Goal: Task Accomplishment & Management: Complete application form

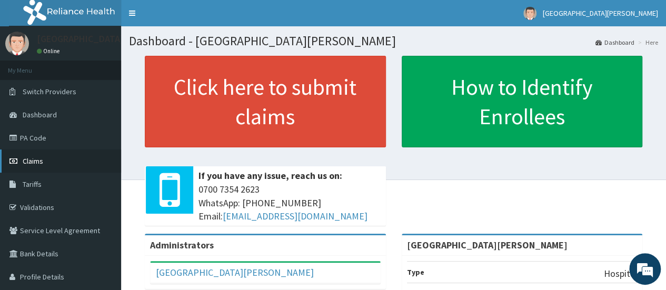
click at [49, 155] on link "Claims" at bounding box center [60, 161] width 121 height 23
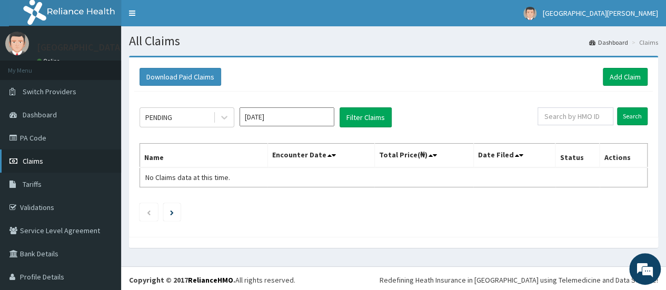
click at [51, 163] on link "Claims" at bounding box center [60, 161] width 121 height 23
click at [618, 77] on link "Add Claim" at bounding box center [625, 77] width 45 height 18
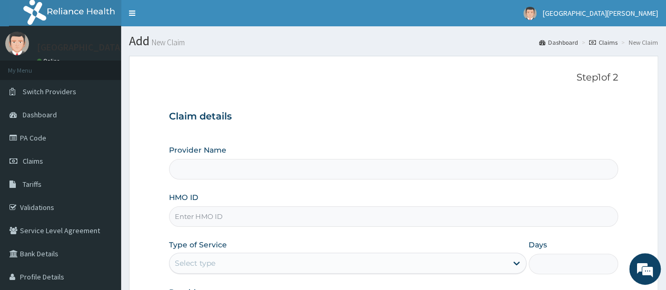
type input "[GEOGRAPHIC_DATA][PERSON_NAME]"
click at [281, 174] on input "[GEOGRAPHIC_DATA][PERSON_NAME]" at bounding box center [393, 169] width 449 height 21
click at [239, 210] on input "HMO ID" at bounding box center [393, 216] width 449 height 21
type input "SFL/10417/E"
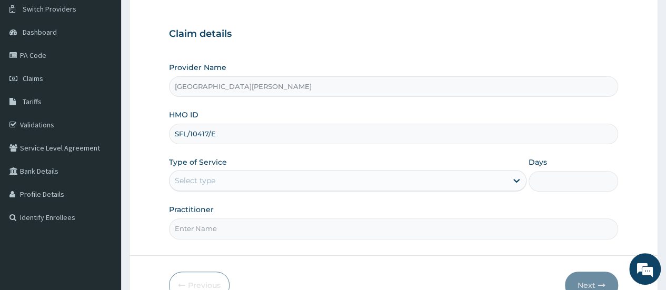
scroll to position [85, 0]
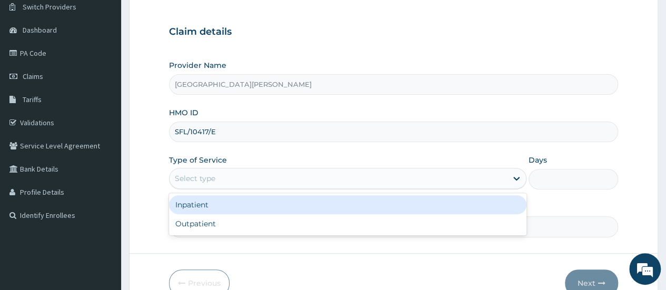
click at [327, 182] on div "Select type" at bounding box center [338, 178] width 337 height 17
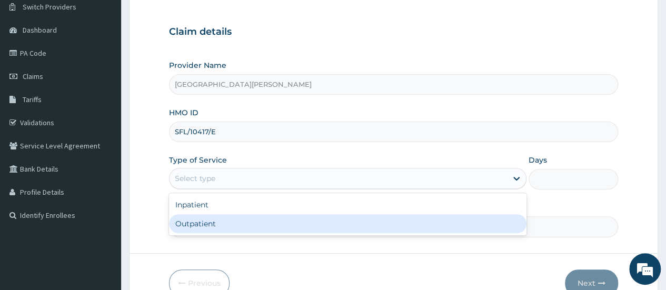
click at [221, 224] on div "Outpatient" at bounding box center [347, 223] width 357 height 19
type input "1"
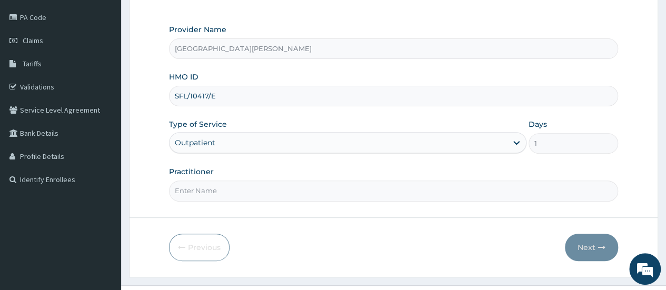
scroll to position [123, 0]
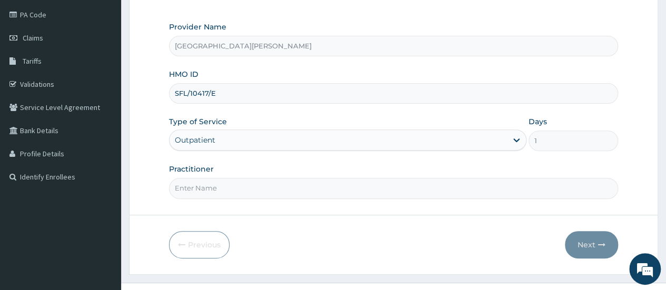
click at [262, 188] on input "Practitioner" at bounding box center [393, 188] width 449 height 21
drag, startPoint x: 213, startPoint y: 186, endPoint x: 188, endPoint y: 188, distance: 24.3
click at [188, 188] on input "Dr Stephen Amalokwu" at bounding box center [393, 188] width 449 height 21
click at [212, 187] on input "Dr Stephen Amalokwu" at bounding box center [393, 188] width 449 height 21
type input "Dr Amalokwu"
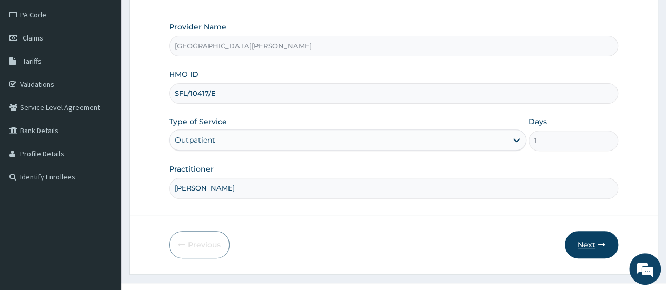
click at [591, 235] on button "Next" at bounding box center [591, 244] width 53 height 27
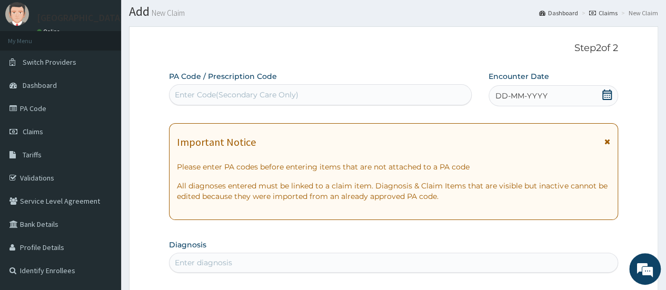
scroll to position [0, 0]
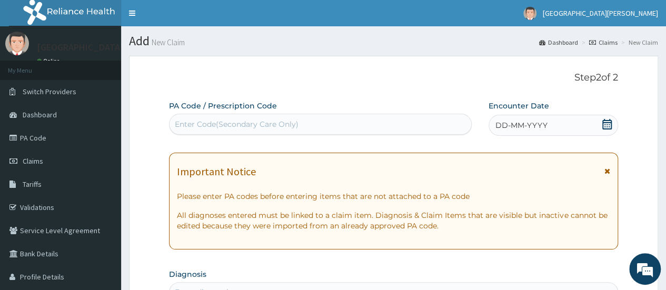
click at [611, 128] on icon at bounding box center [606, 124] width 9 height 11
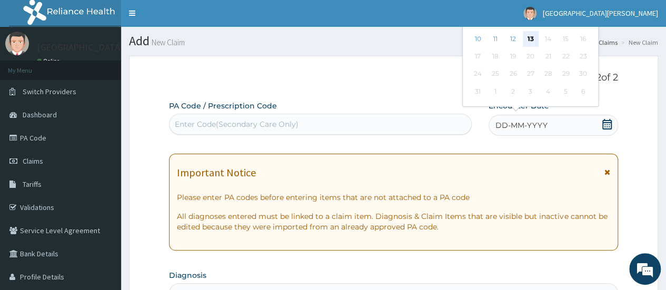
click at [530, 38] on div "13" at bounding box center [530, 39] width 16 height 16
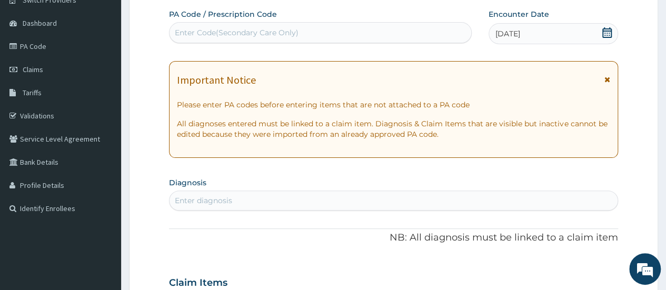
scroll to position [140, 0]
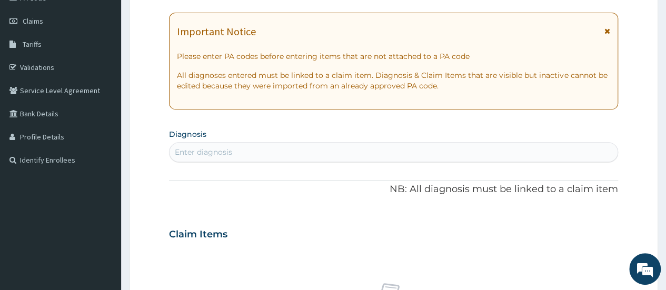
click at [208, 146] on div "Enter diagnosis" at bounding box center [394, 152] width 448 height 17
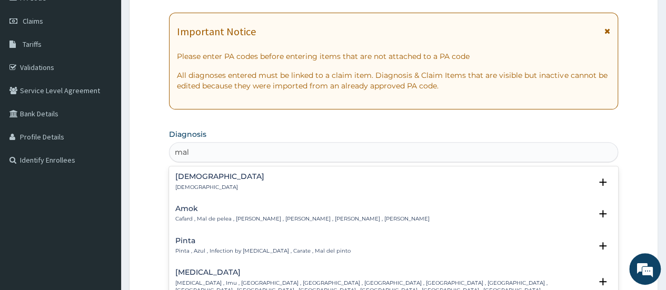
type input "mala"
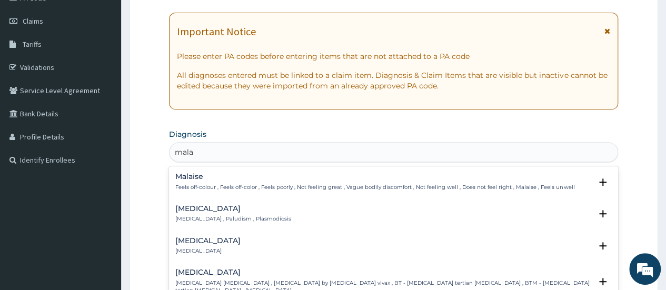
click at [214, 215] on p "Malaria , Paludism , Plasmodiosis" at bounding box center [233, 218] width 116 height 7
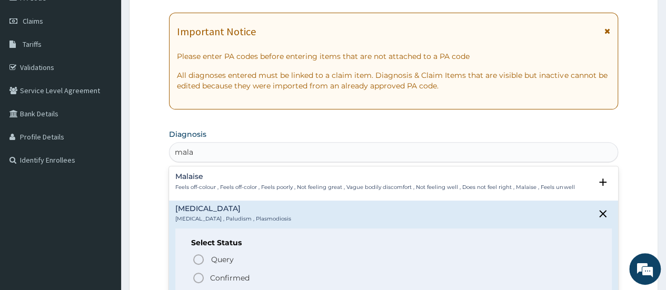
click at [196, 282] on circle "status option filled" at bounding box center [198, 277] width 9 height 9
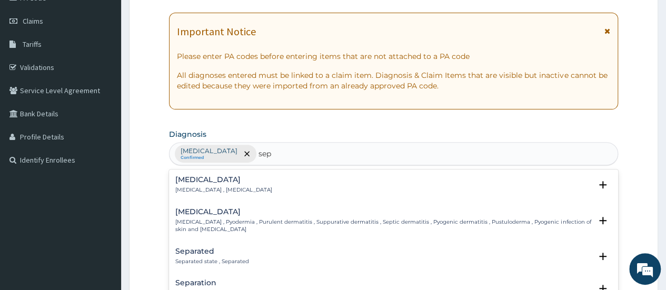
type input "seps"
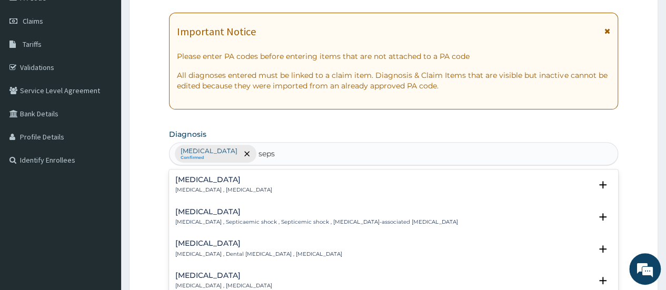
click at [208, 188] on p "Systemic infection , Sepsis" at bounding box center [223, 189] width 97 height 7
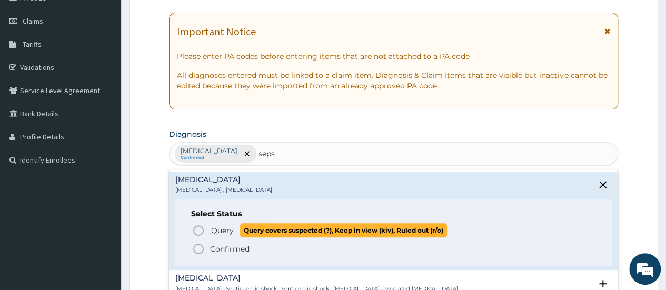
click at [198, 226] on icon "status option query" at bounding box center [198, 230] width 13 height 13
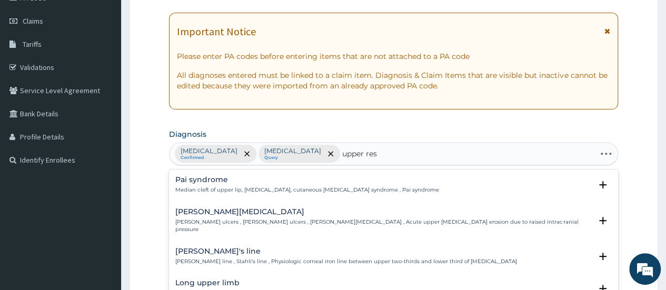
type input "upper resp"
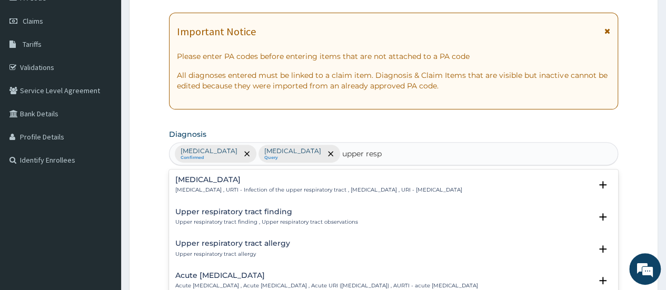
click at [248, 184] on div "Upper respiratory infection Upper respiratory infection , URTI - Infection of t…" at bounding box center [318, 185] width 287 height 18
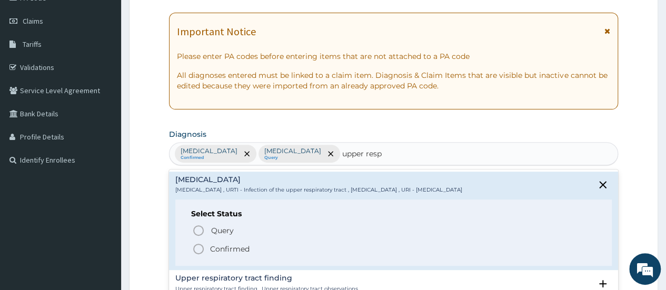
click at [197, 248] on icon "status option filled" at bounding box center [198, 249] width 13 height 13
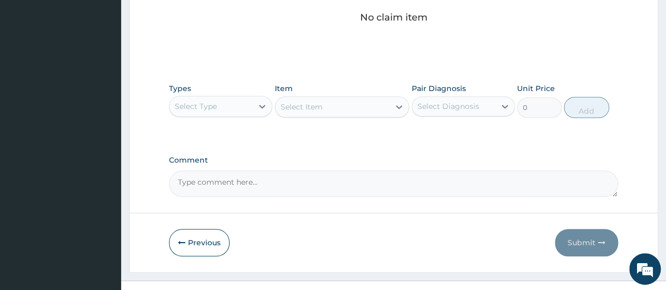
scroll to position [455, 0]
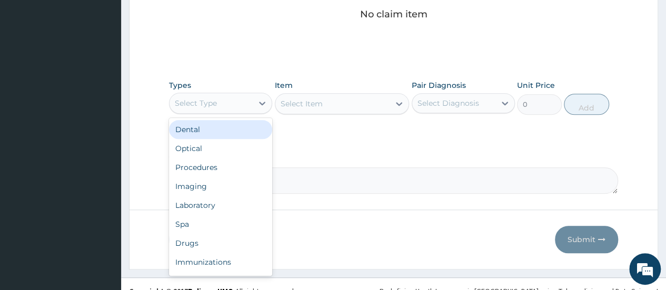
click at [236, 100] on div "Select Type" at bounding box center [211, 103] width 83 height 17
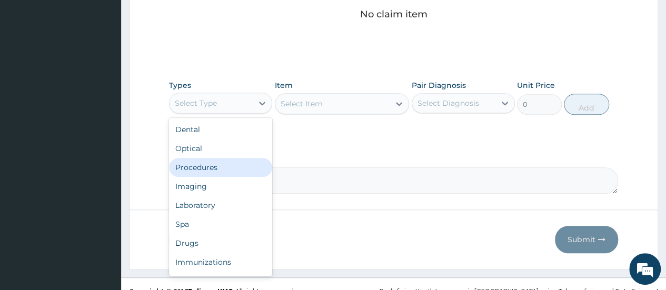
click at [212, 166] on div "Procedures" at bounding box center [220, 167] width 103 height 19
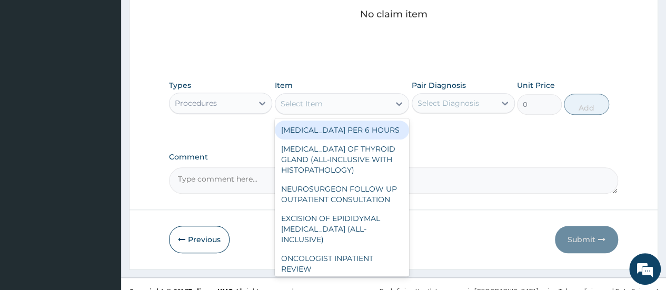
click at [347, 98] on div "Select Item" at bounding box center [332, 103] width 115 height 17
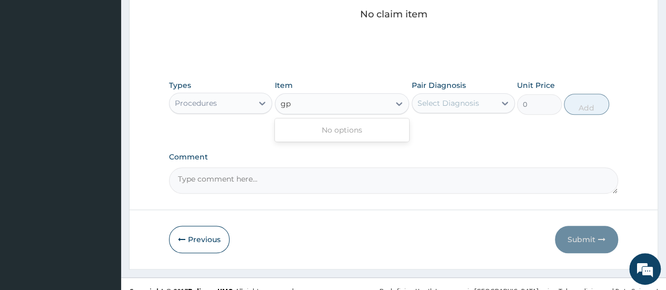
type input "g"
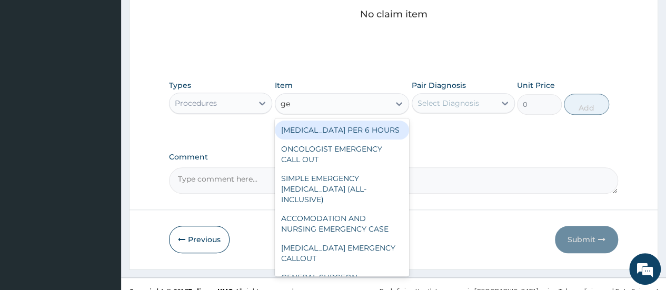
type input "g"
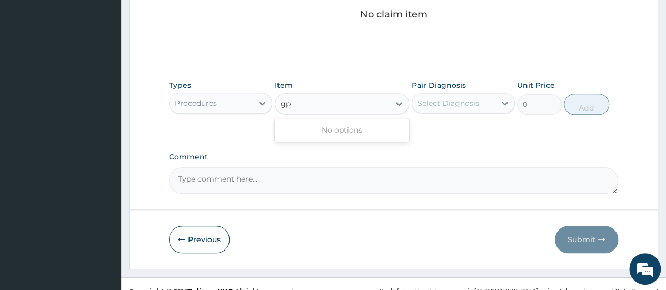
type input "g"
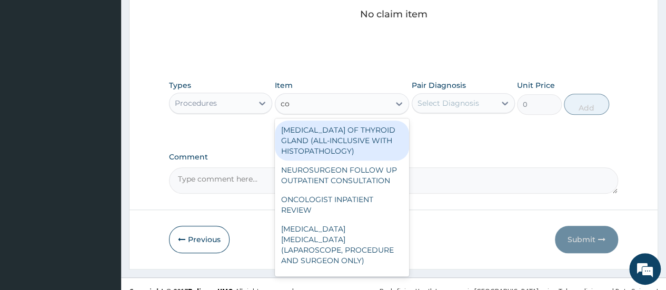
type input "con"
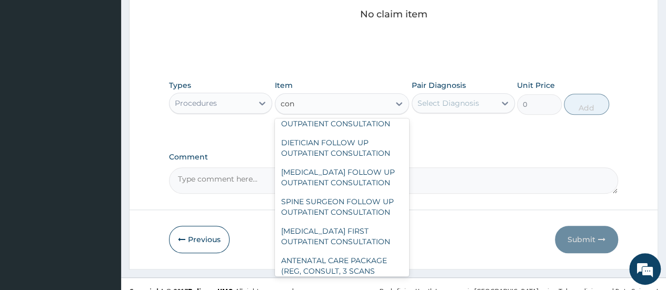
scroll to position [1755, 0]
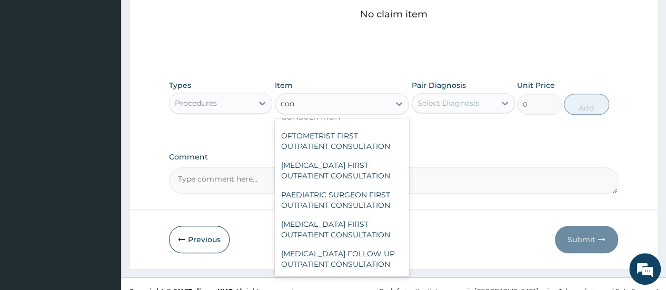
click at [325, 97] on div "GENERAL PRACTITIONER FIRST OUTPATIENT CONSULTATION" at bounding box center [342, 81] width 135 height 29
type input "3750"
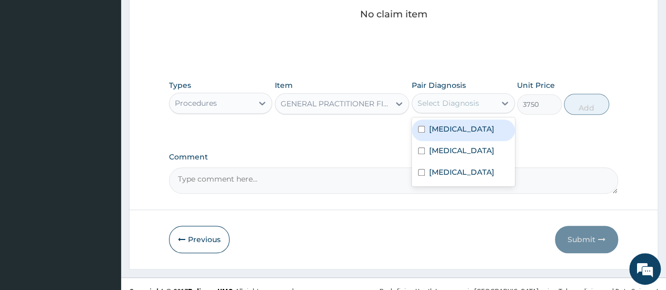
click at [465, 98] on div "Select Diagnosis" at bounding box center [448, 103] width 62 height 11
click at [421, 126] on input "checkbox" at bounding box center [421, 129] width 7 height 7
checkbox input "true"
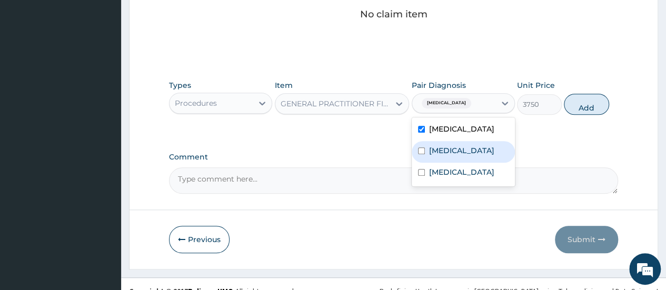
click at [419, 147] on input "checkbox" at bounding box center [421, 150] width 7 height 7
checkbox input "true"
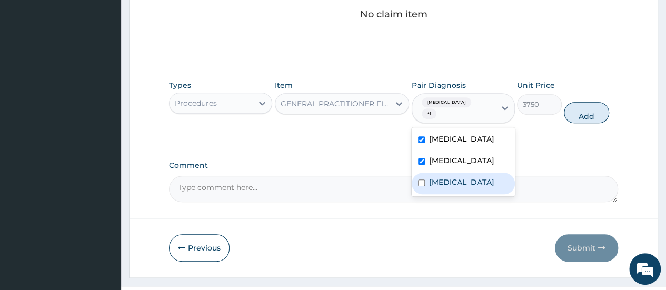
click at [420, 180] on input "checkbox" at bounding box center [421, 183] width 7 height 7
checkbox input "true"
click at [593, 106] on button "Add" at bounding box center [586, 112] width 45 height 21
type input "0"
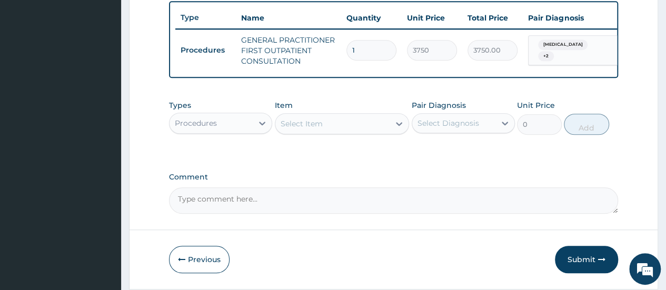
scroll to position [380, 0]
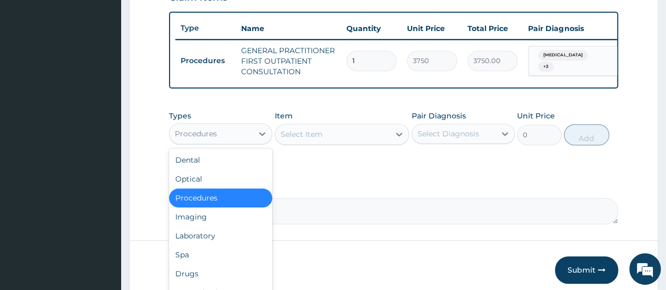
click at [239, 142] on div "Procedures" at bounding box center [211, 133] width 83 height 17
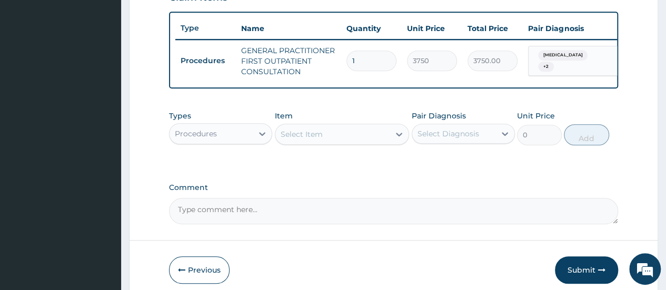
click at [239, 142] on div "Procedures" at bounding box center [211, 133] width 83 height 17
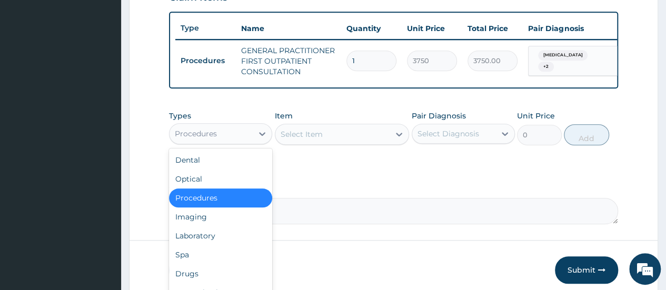
click at [239, 142] on div "Procedures" at bounding box center [211, 133] width 83 height 17
click at [198, 237] on div "Laboratory" at bounding box center [220, 235] width 103 height 19
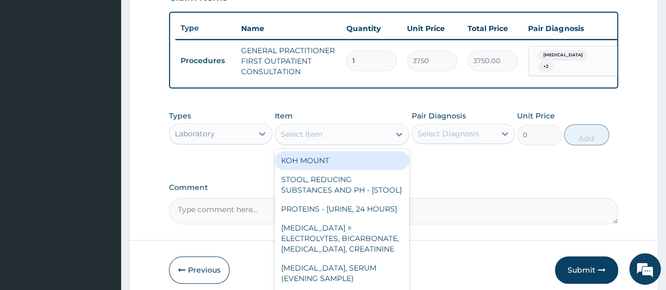
click at [344, 138] on div "Select Item" at bounding box center [332, 134] width 115 height 17
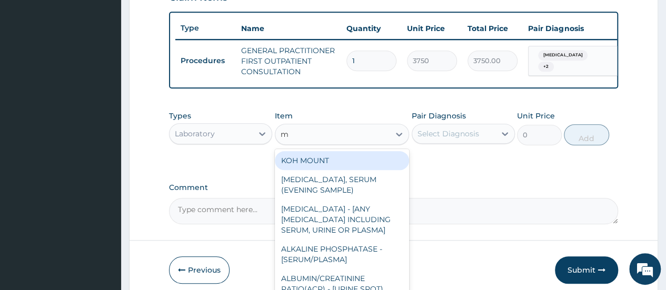
type input "mp"
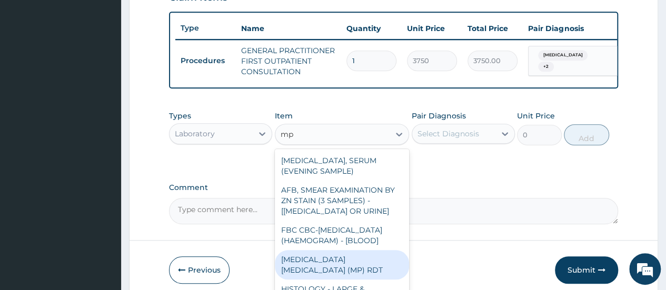
click at [367, 274] on div "[MEDICAL_DATA] [MEDICAL_DATA] (MP) RDT" at bounding box center [342, 264] width 135 height 29
type input "2000"
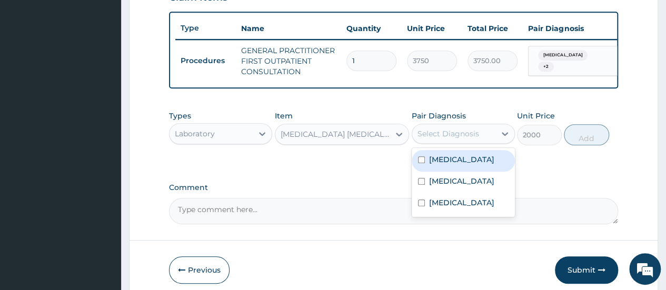
click at [484, 142] on div "Select Diagnosis" at bounding box center [453, 133] width 83 height 17
click at [420, 163] on input "checkbox" at bounding box center [421, 159] width 7 height 7
checkbox input "true"
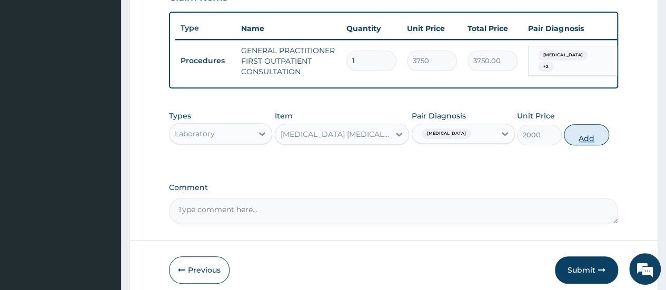
click at [584, 144] on button "Add" at bounding box center [586, 134] width 45 height 21
type input "0"
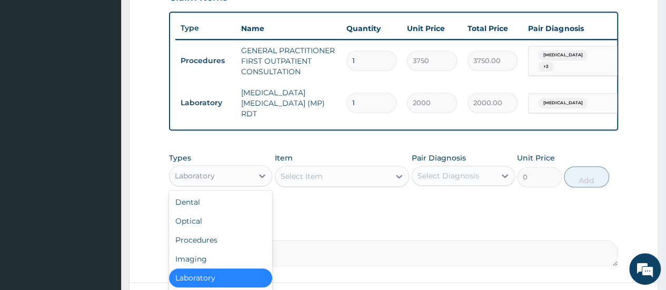
click at [245, 175] on div "Laboratory" at bounding box center [211, 175] width 83 height 17
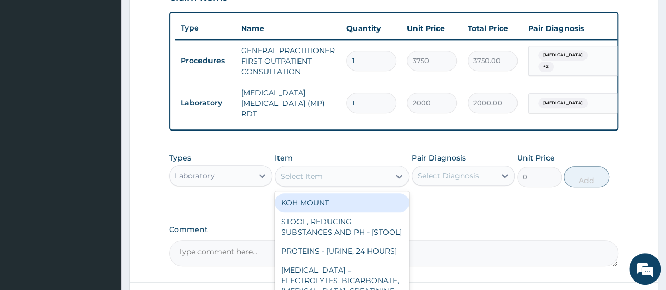
click at [332, 178] on div "Select Item" at bounding box center [332, 176] width 115 height 17
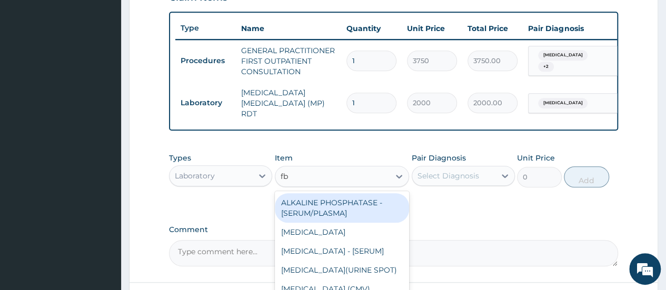
type input "fbc"
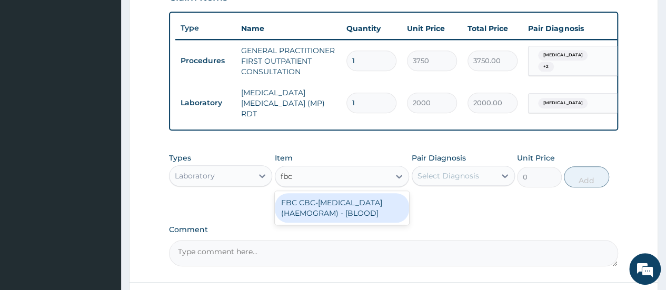
click at [380, 223] on div "FBC CBC-[MEDICAL_DATA] (HAEMOGRAM) - [BLOOD]" at bounding box center [342, 207] width 135 height 29
type input "5000"
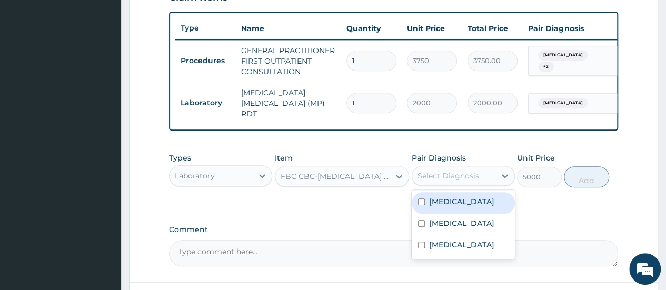
click at [459, 180] on div "Select Diagnosis" at bounding box center [448, 176] width 62 height 11
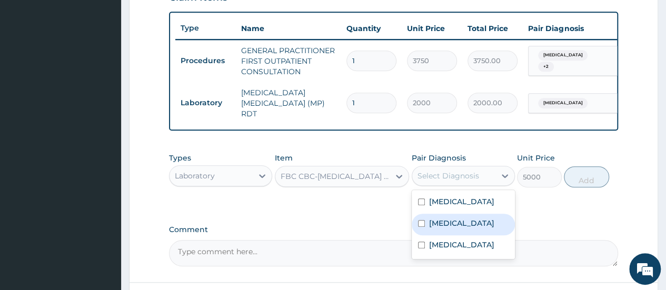
click at [420, 224] on input "checkbox" at bounding box center [421, 223] width 7 height 7
checkbox input "true"
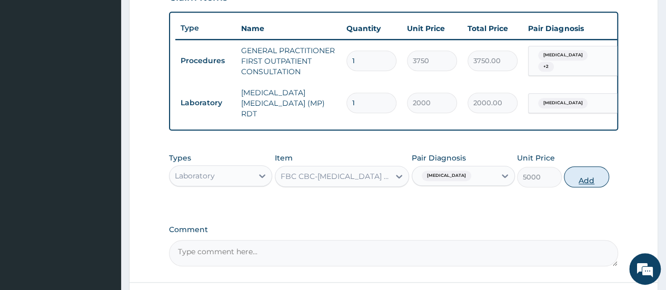
click at [583, 181] on button "Add" at bounding box center [586, 176] width 45 height 21
type input "0"
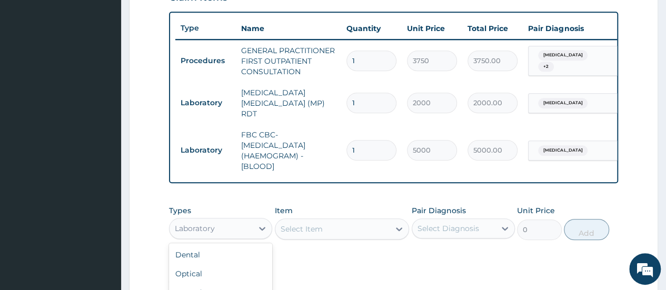
click at [223, 229] on div "Laboratory" at bounding box center [211, 228] width 83 height 17
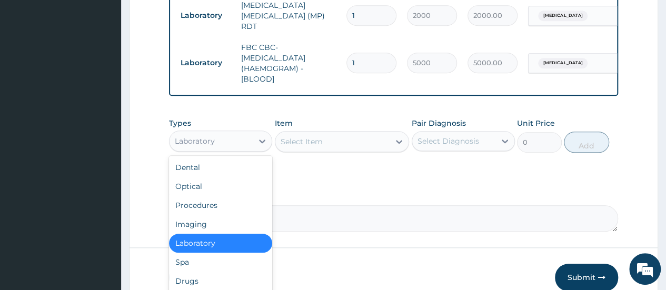
scroll to position [471, 0]
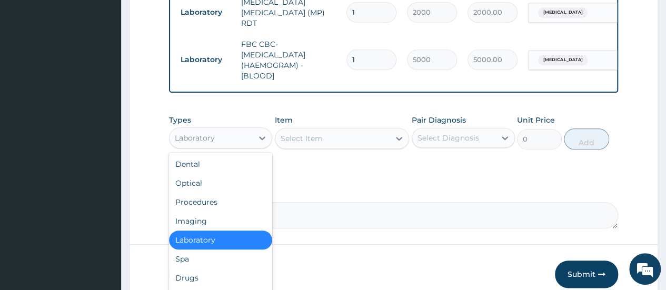
click at [211, 141] on div "Laboratory" at bounding box center [195, 138] width 40 height 11
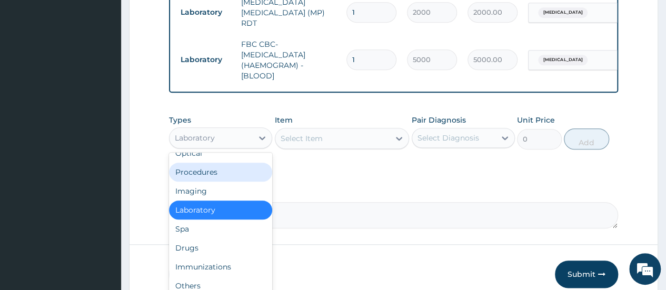
scroll to position [36, 0]
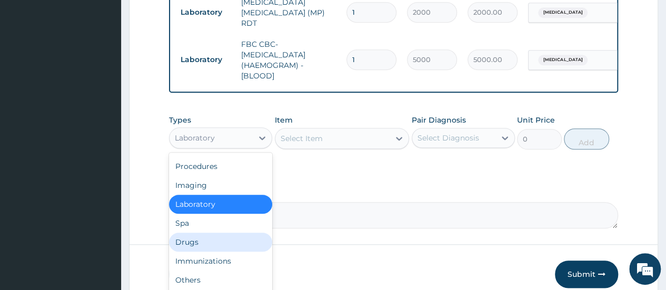
click at [203, 240] on div "Drugs" at bounding box center [220, 242] width 103 height 19
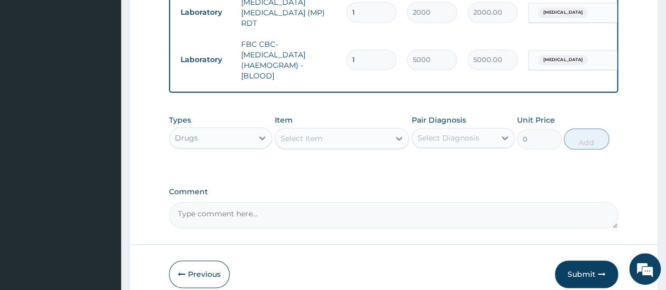
click at [352, 147] on div "Select Item" at bounding box center [332, 138] width 115 height 17
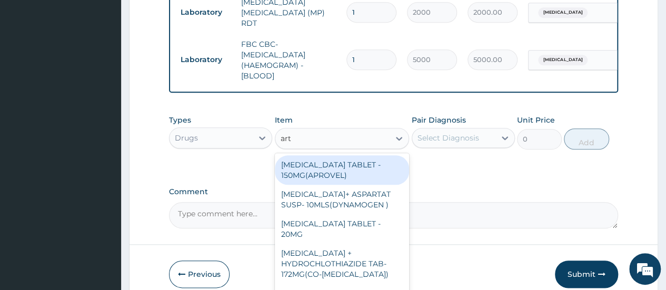
type input "arte"
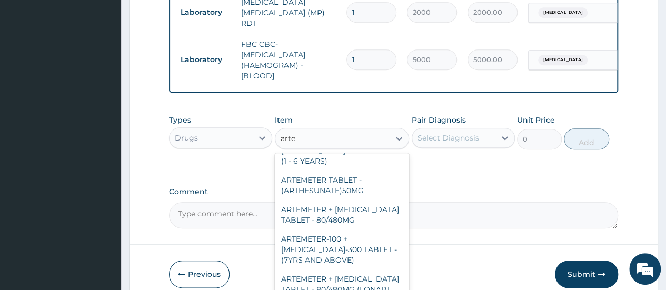
scroll to position [69, 0]
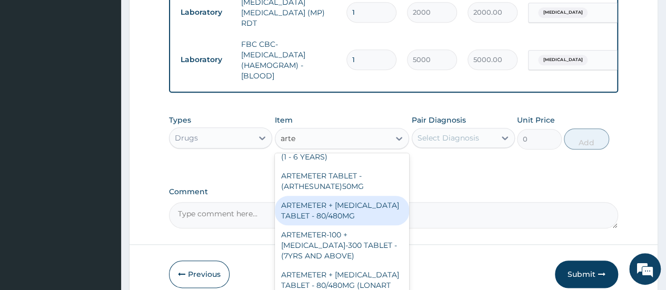
click at [302, 225] on div "ARTEMETER + [MEDICAL_DATA] TABLET - 80/480MG" at bounding box center [342, 210] width 135 height 29
type input "364"
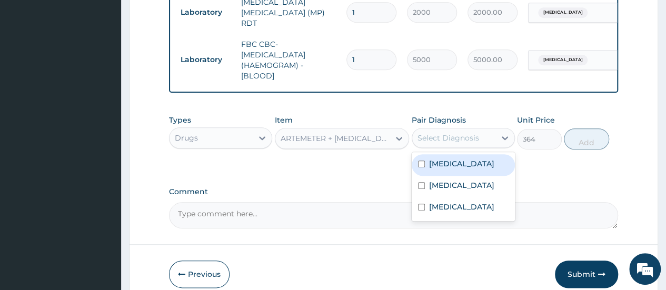
click at [426, 137] on div "Select Diagnosis" at bounding box center [448, 138] width 62 height 11
click at [423, 167] on input "checkbox" at bounding box center [421, 164] width 7 height 7
checkbox input "true"
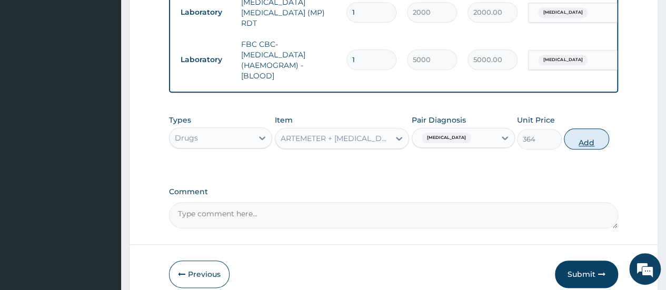
click at [585, 145] on button "Add" at bounding box center [586, 138] width 45 height 21
type input "0"
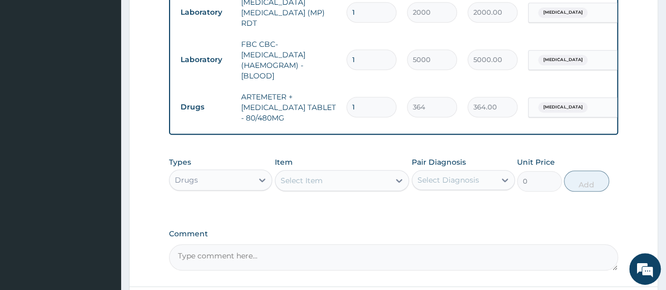
drag, startPoint x: 365, startPoint y: 106, endPoint x: 347, endPoint y: 98, distance: 20.0
click at [347, 98] on input "1" at bounding box center [371, 107] width 50 height 21
type input "6"
type input "2184.00"
type input "6"
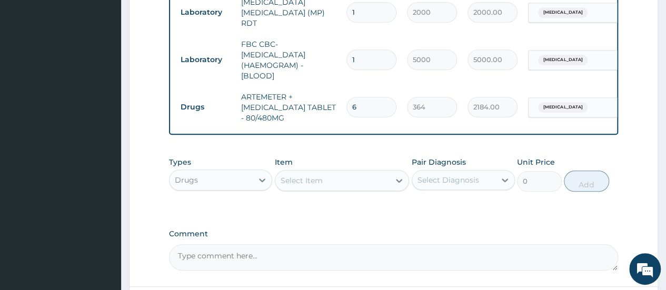
click at [319, 189] on div "Select Item" at bounding box center [332, 180] width 115 height 17
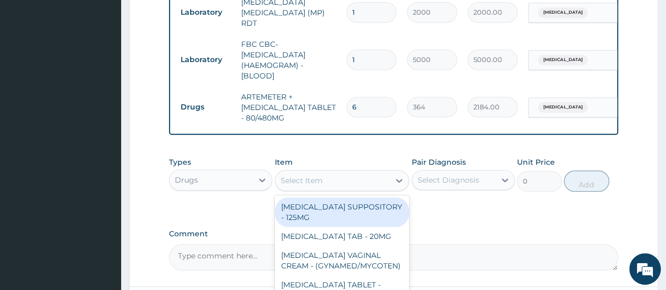
type input "o"
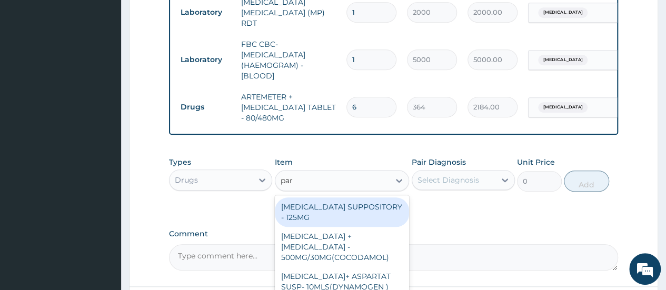
type input "para"
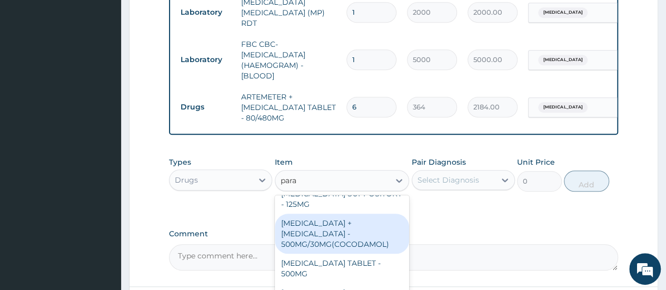
scroll to position [16, 0]
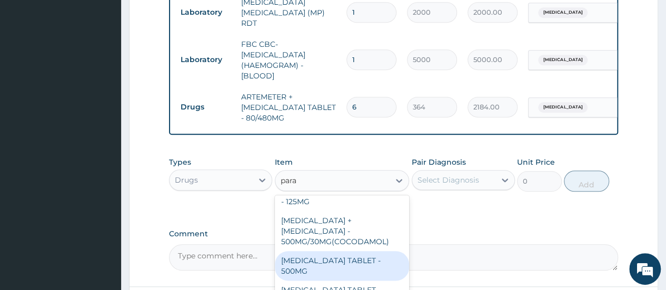
click at [295, 262] on div "[MEDICAL_DATA] TABLET - 500MG" at bounding box center [342, 265] width 135 height 29
type input "33.599999999999994"
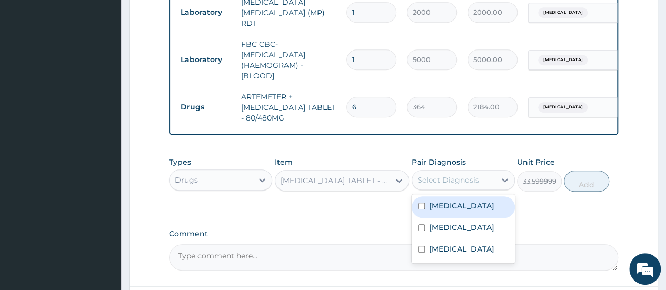
click at [472, 180] on div "Select Diagnosis" at bounding box center [448, 180] width 62 height 11
click at [421, 209] on input "checkbox" at bounding box center [421, 206] width 7 height 7
checkbox input "true"
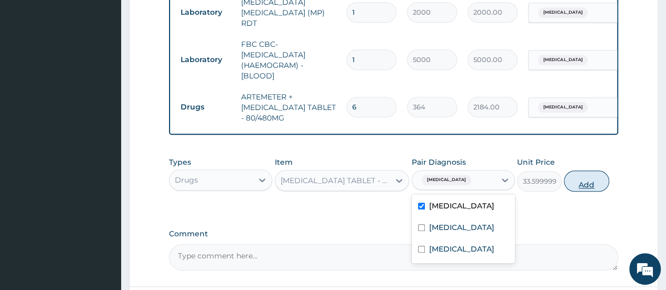
click at [590, 185] on button "Add" at bounding box center [586, 181] width 45 height 21
type input "0"
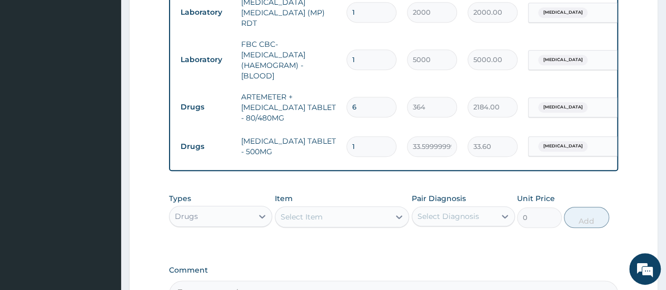
type input "18"
type input "604.80"
type input "18"
click at [309, 218] on div "Select Item" at bounding box center [302, 217] width 42 height 11
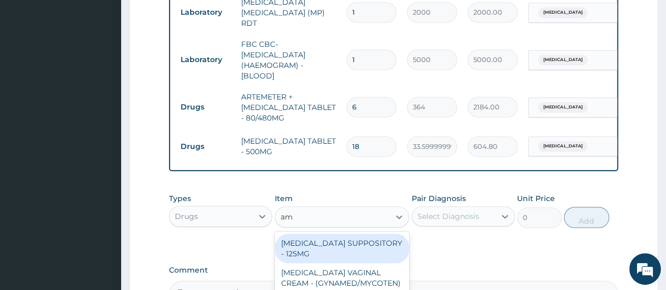
type input "amo"
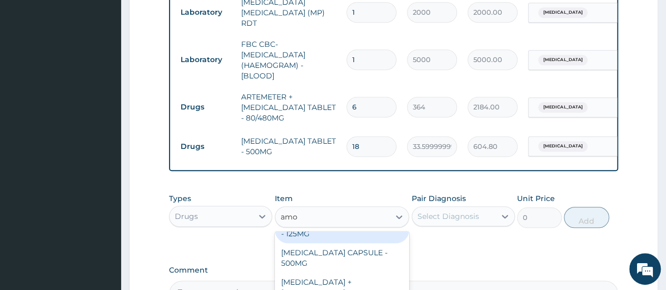
scroll to position [27, 0]
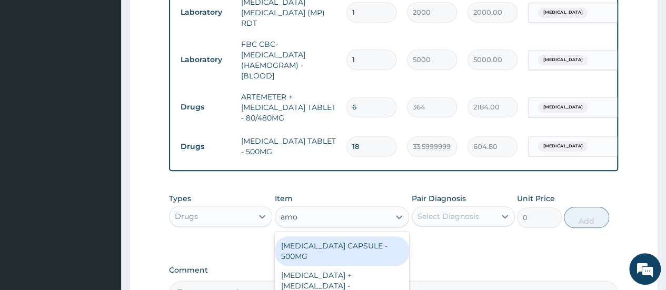
click at [309, 245] on div "[MEDICAL_DATA] CAPSULE - 500MG" at bounding box center [342, 250] width 135 height 29
type input "112"
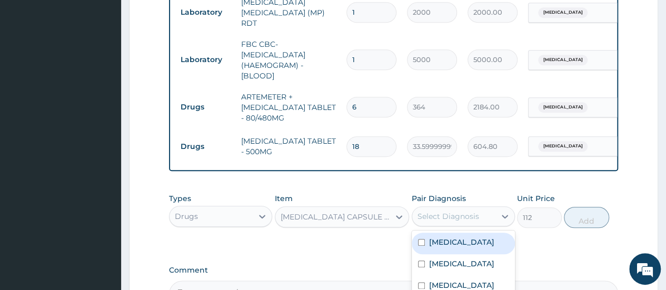
click at [472, 217] on div "Select Diagnosis" at bounding box center [448, 216] width 62 height 11
click at [418, 241] on input "checkbox" at bounding box center [421, 242] width 7 height 7
checkbox input "true"
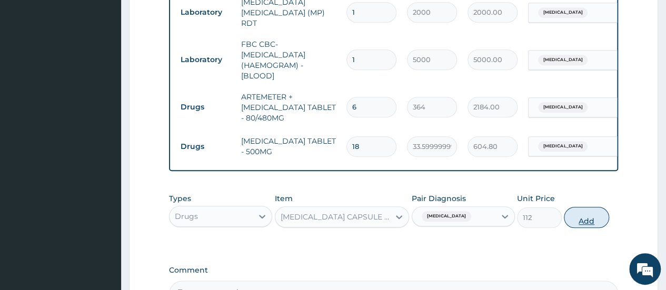
click at [591, 222] on button "Add" at bounding box center [586, 217] width 45 height 21
type input "0"
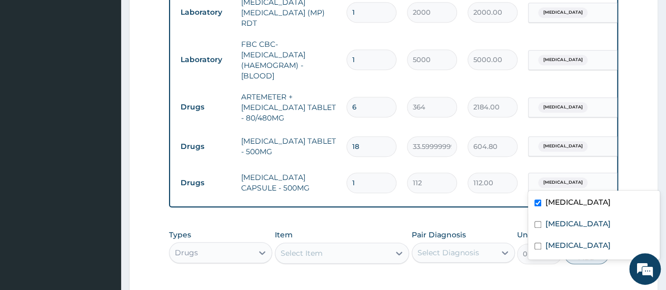
click at [591, 178] on div "[MEDICAL_DATA]" at bounding box center [571, 183] width 85 height 18
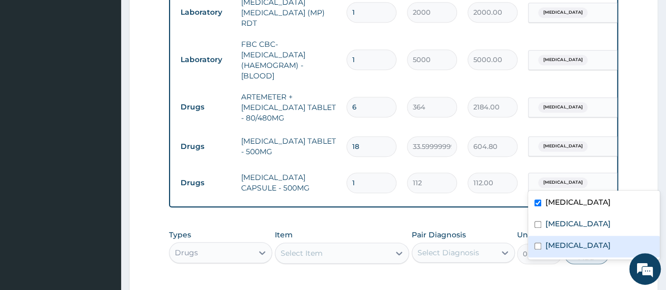
click at [534, 243] on div "[MEDICAL_DATA]" at bounding box center [594, 247] width 132 height 22
checkbox input "true"
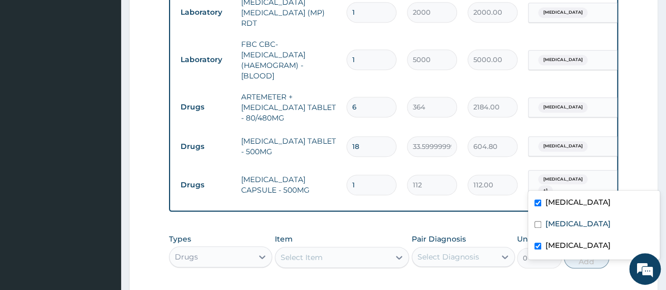
click at [539, 198] on div "[MEDICAL_DATA]" at bounding box center [594, 204] width 132 height 22
checkbox input "false"
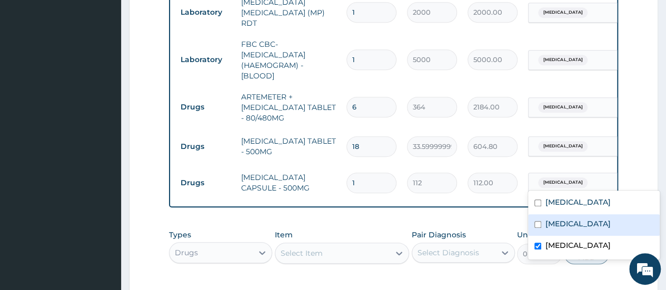
click at [536, 224] on input "checkbox" at bounding box center [537, 224] width 7 height 7
checkbox input "true"
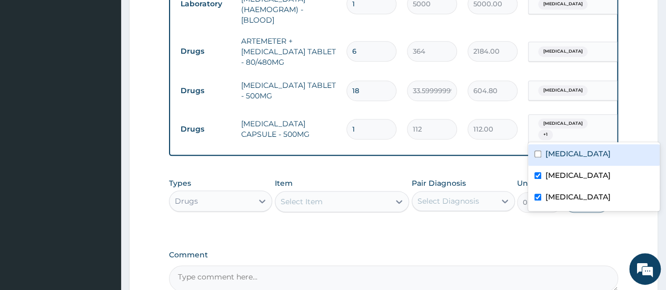
scroll to position [541, 0]
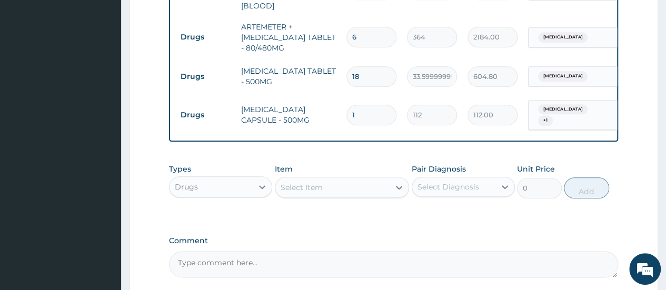
click at [321, 126] on tr "Drugs AMOXICILLIN CAPSULE - 500MG 1 112 112.00 Upper respiratory infection + 1 …" at bounding box center [433, 115] width 516 height 41
click at [369, 110] on input "1" at bounding box center [371, 115] width 50 height 21
type input "13"
type input "1456.00"
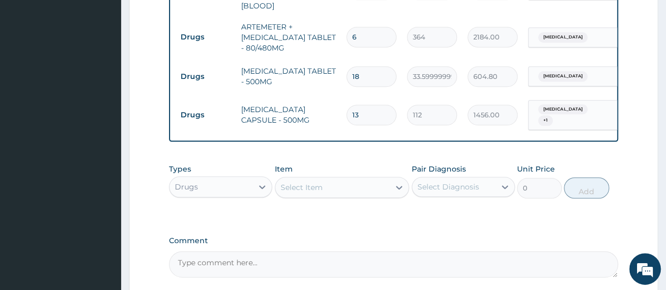
type input "13"
click at [292, 189] on div "Select Item" at bounding box center [302, 187] width 42 height 11
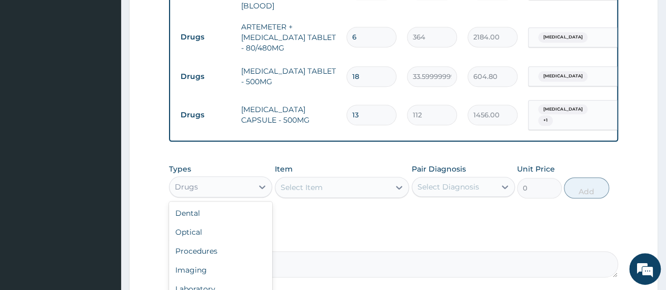
click at [245, 185] on div "Drugs" at bounding box center [211, 186] width 83 height 17
click at [321, 186] on div "Select Item" at bounding box center [302, 187] width 42 height 11
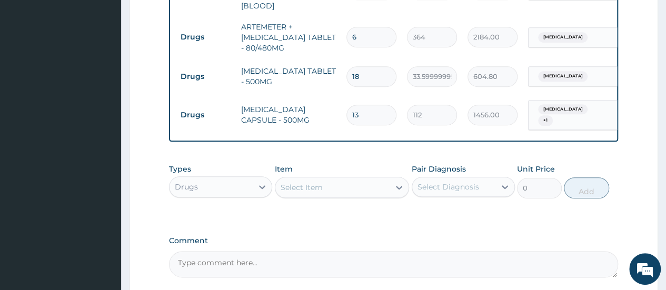
click at [321, 186] on div "Select Item" at bounding box center [302, 187] width 42 height 11
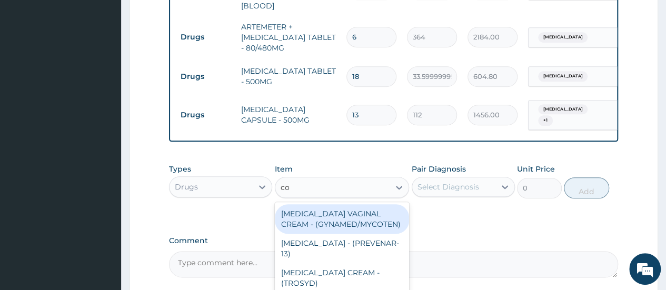
type input "cou"
click at [333, 216] on div "COUGH SYRUP - (EMZOLYN EXPECTORANT)" at bounding box center [342, 218] width 135 height 29
type input "1120"
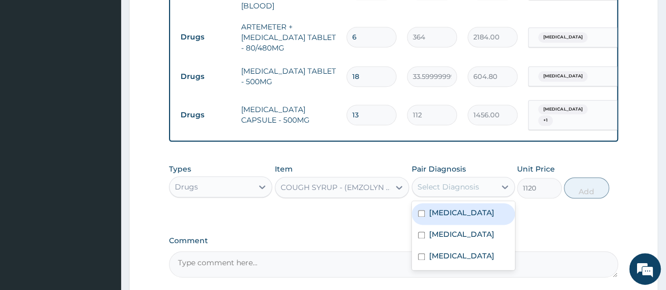
click at [479, 185] on div "Select Diagnosis" at bounding box center [453, 186] width 83 height 17
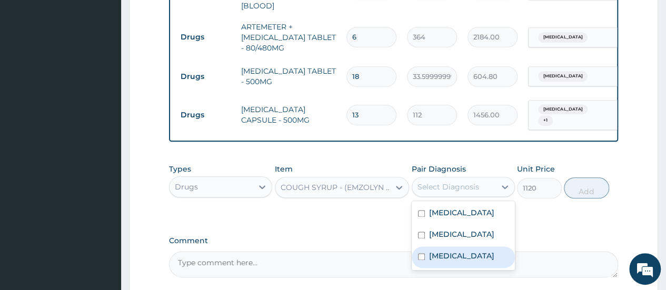
click at [421, 266] on div "[MEDICAL_DATA]" at bounding box center [463, 257] width 103 height 22
checkbox input "true"
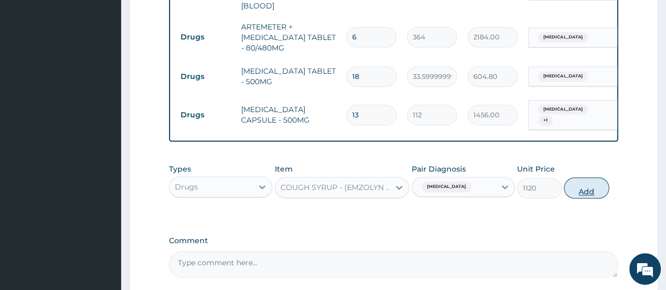
click at [585, 193] on button "Add" at bounding box center [586, 187] width 45 height 21
type input "0"
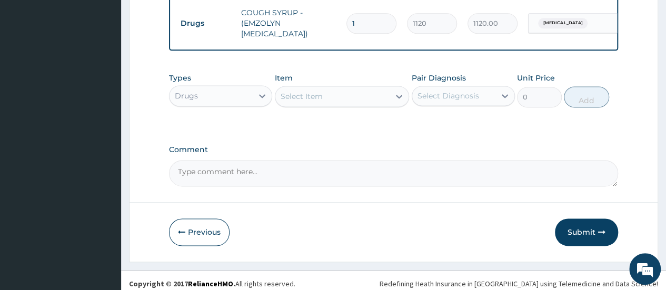
scroll to position [674, 0]
click at [592, 232] on button "Submit" at bounding box center [586, 231] width 63 height 27
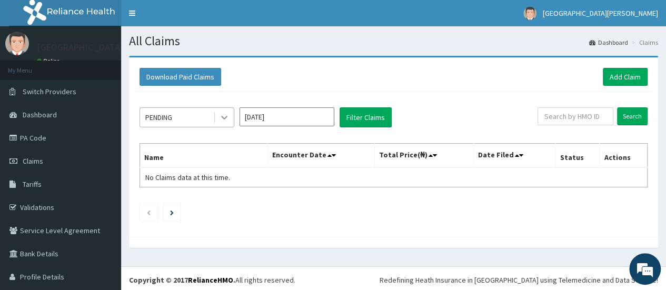
click at [221, 120] on icon at bounding box center [224, 117] width 11 height 11
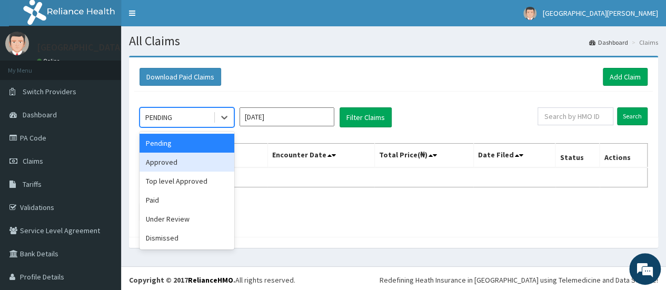
click at [159, 165] on div "Approved" at bounding box center [187, 162] width 95 height 19
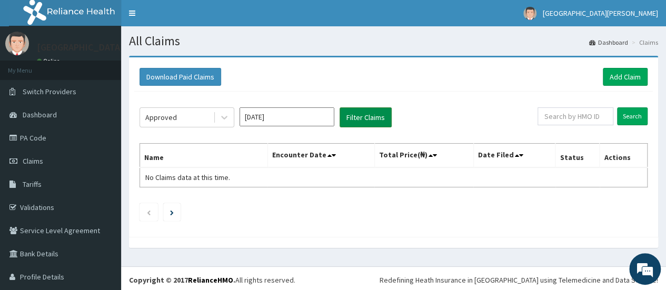
click at [374, 111] on button "Filter Claims" at bounding box center [366, 117] width 52 height 20
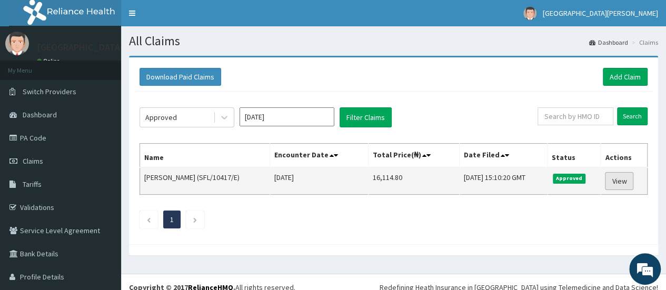
click at [609, 181] on link "View" at bounding box center [619, 181] width 28 height 18
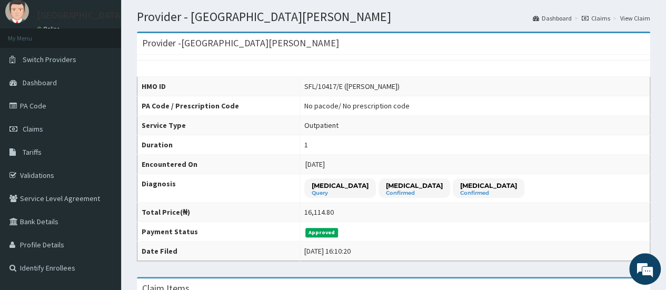
scroll to position [31, 0]
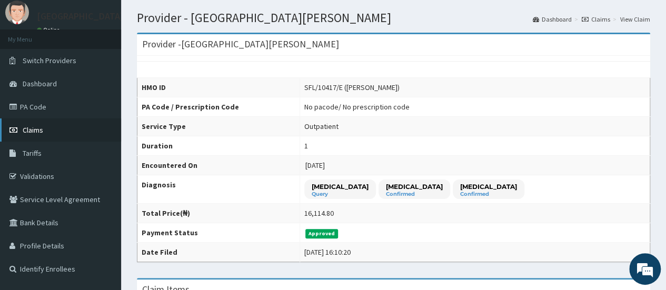
click at [25, 132] on span "Claims" at bounding box center [33, 129] width 21 height 9
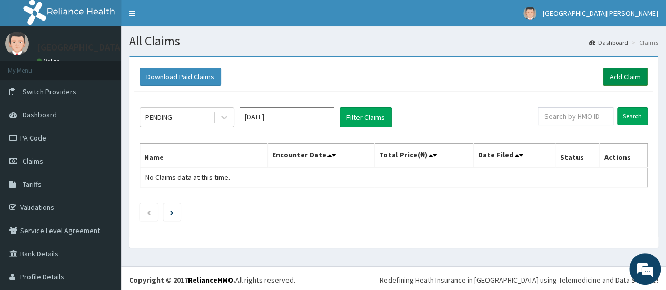
click at [619, 75] on link "Add Claim" at bounding box center [625, 77] width 45 height 18
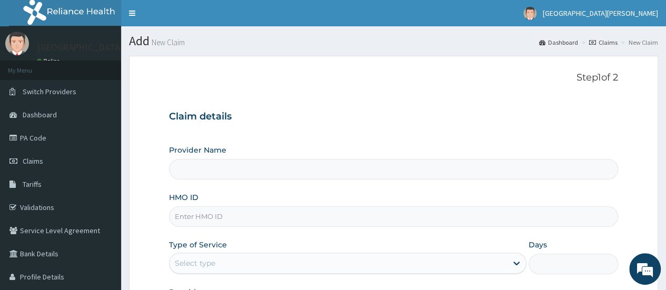
click at [240, 170] on input "Provider Name" at bounding box center [393, 169] width 449 height 21
type input "[GEOGRAPHIC_DATA][PERSON_NAME]"
click at [234, 211] on input "HMO ID" at bounding box center [393, 216] width 449 height 21
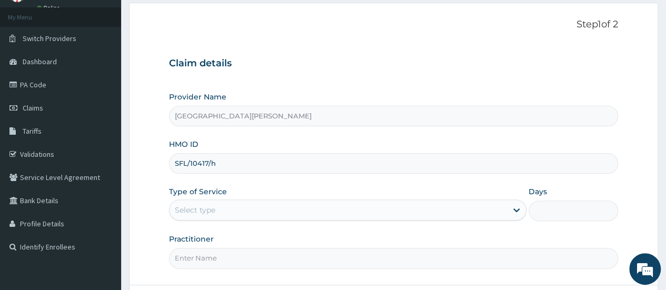
scroll to position [55, 0]
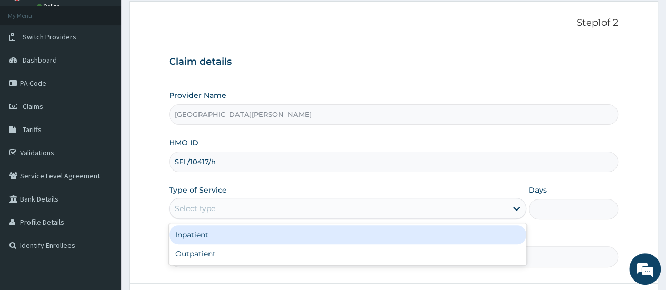
click at [402, 214] on div "Select type" at bounding box center [338, 208] width 337 height 17
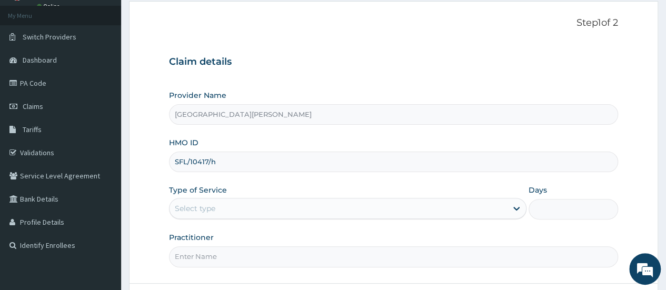
click at [292, 171] on input "SFL/10417/h" at bounding box center [393, 162] width 449 height 21
type input "SFL/10417/H"
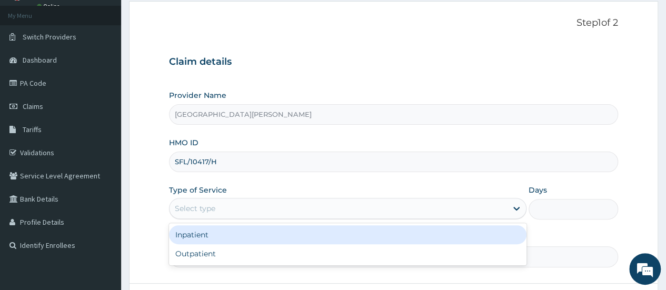
click at [232, 205] on div "Select type" at bounding box center [338, 208] width 337 height 17
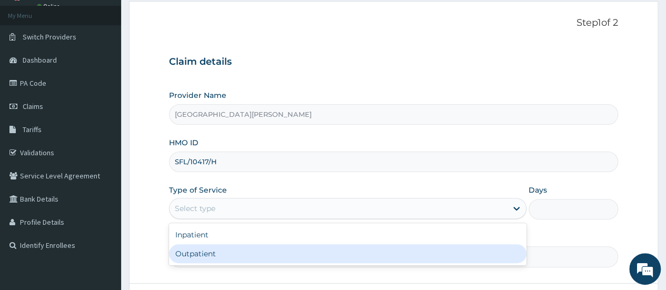
click at [221, 251] on div "Outpatient" at bounding box center [347, 253] width 357 height 19
type input "1"
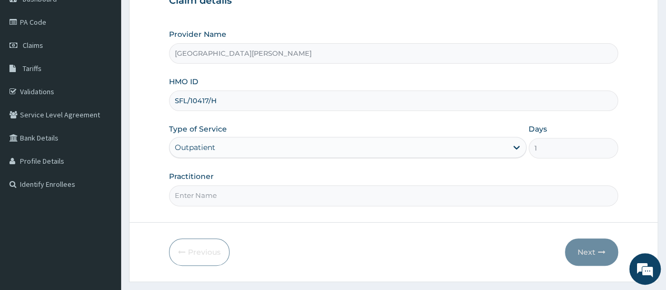
scroll to position [128, 0]
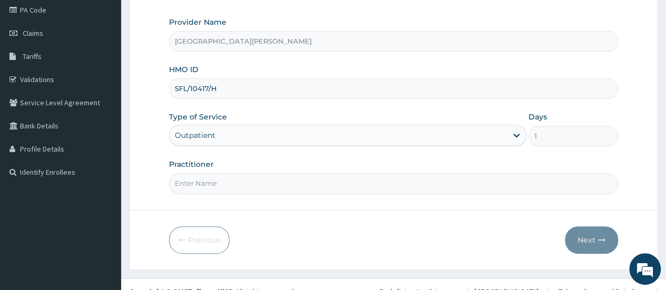
click at [303, 187] on input "Practitioner" at bounding box center [393, 183] width 449 height 21
type input "Dr Stephen Amalokwu"
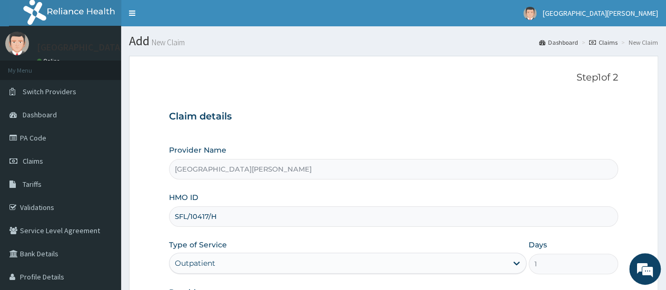
drag, startPoint x: 213, startPoint y: 181, endPoint x: 582, endPoint y: -30, distance: 425.2
click at [582, 0] on html "R EL Toggle navigation Saint Stephen Hospital Saint Stephen Hospital - saintste…" at bounding box center [333, 216] width 666 height 433
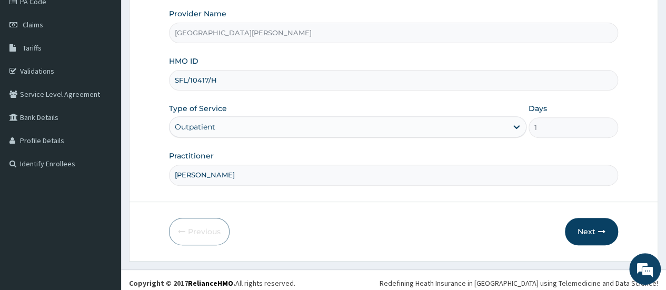
scroll to position [140, 0]
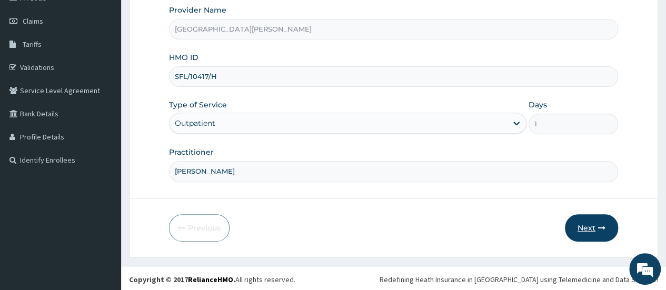
click at [583, 222] on button "Next" at bounding box center [591, 227] width 53 height 27
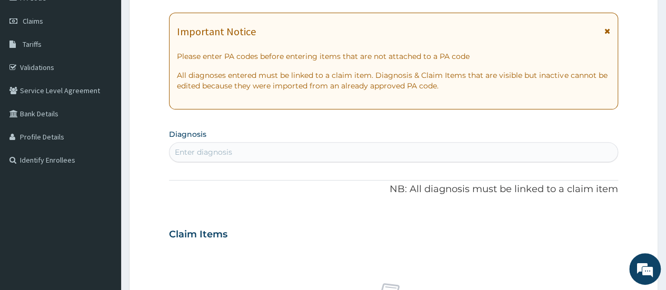
scroll to position [0, 0]
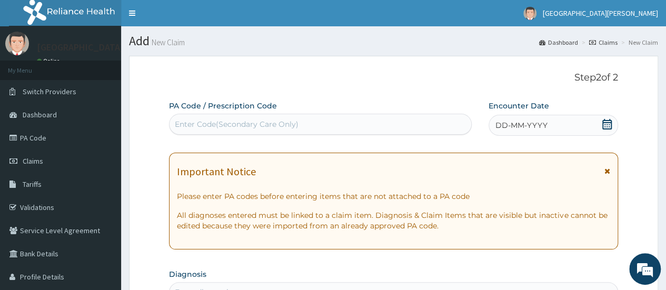
click at [271, 123] on div "Enter Code(Secondary Care Only)" at bounding box center [237, 124] width 124 height 11
paste input "PA/878442"
type input "PA/878442"
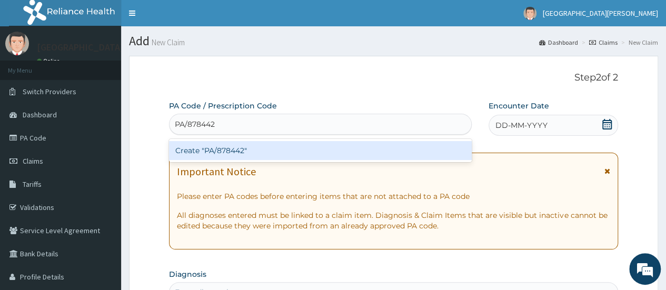
click at [252, 154] on div "Create "PA/878442"" at bounding box center [320, 150] width 302 height 19
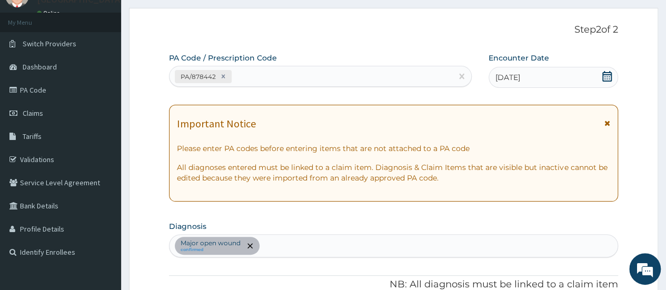
scroll to position [118, 0]
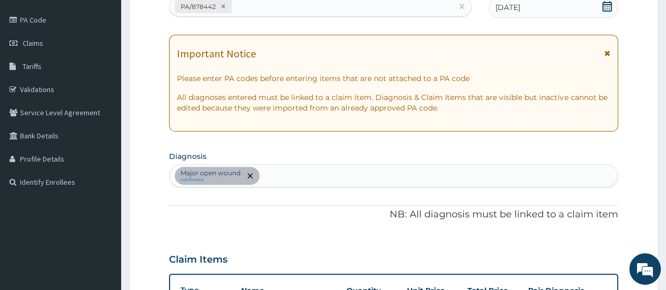
click at [297, 168] on div "Major open wound confirmed" at bounding box center [394, 176] width 448 height 22
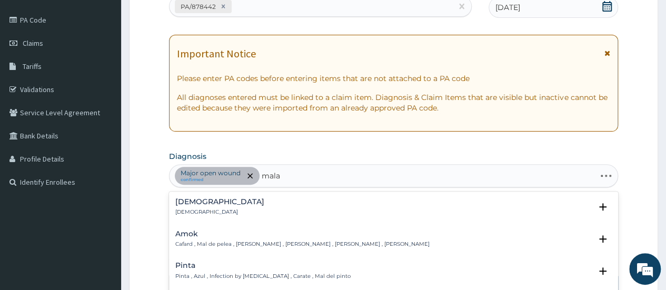
type input "malar"
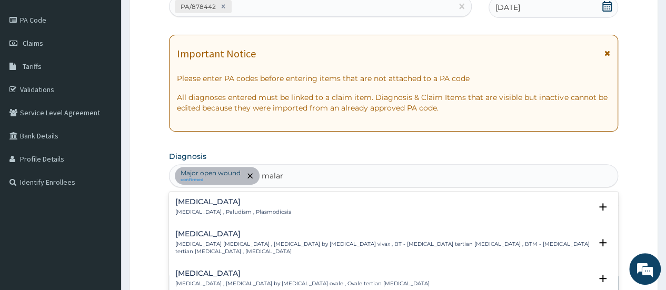
click at [230, 212] on p "Malaria , Paludism , Plasmodiosis" at bounding box center [233, 211] width 116 height 7
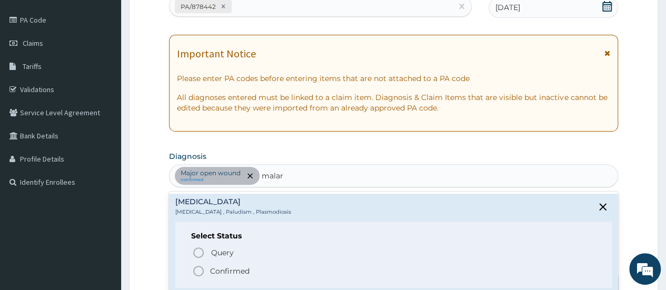
click at [201, 267] on icon "status option filled" at bounding box center [198, 271] width 13 height 13
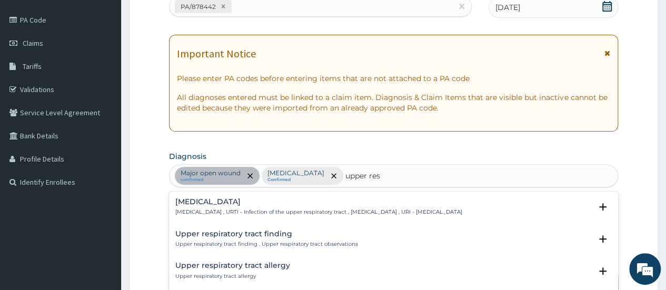
type input "upper resp"
click at [261, 213] on p "Upper respiratory infection , URTI - Infection of the upper respiratory tract ,…" at bounding box center [318, 211] width 287 height 7
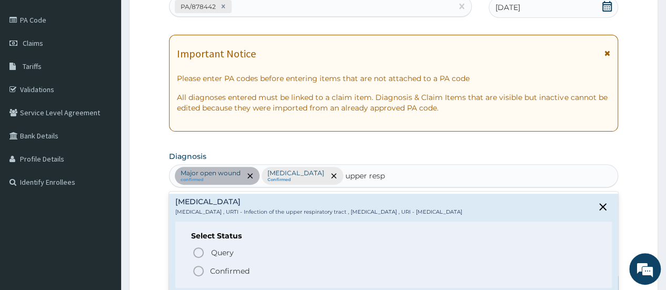
click at [199, 266] on icon "status option filled" at bounding box center [198, 271] width 13 height 13
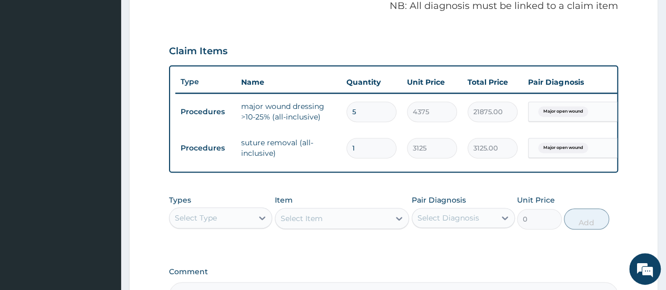
scroll to position [332, 0]
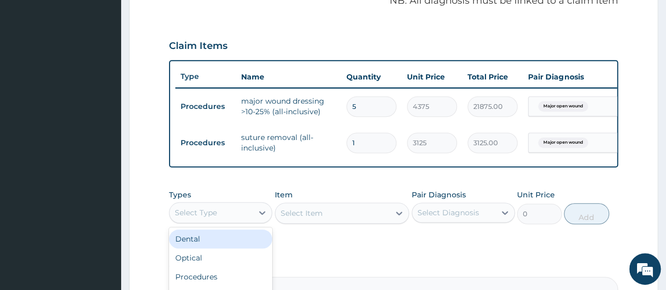
click at [217, 220] on div "Select Type" at bounding box center [211, 212] width 83 height 17
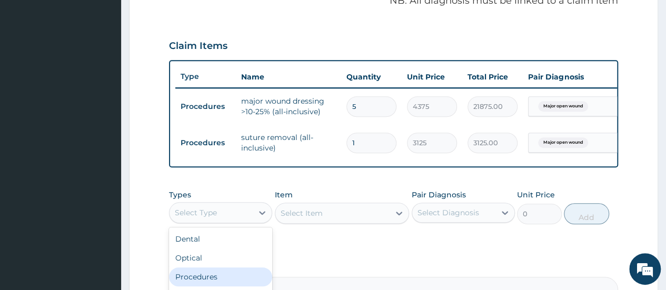
click at [222, 277] on div "Procedures" at bounding box center [220, 276] width 103 height 19
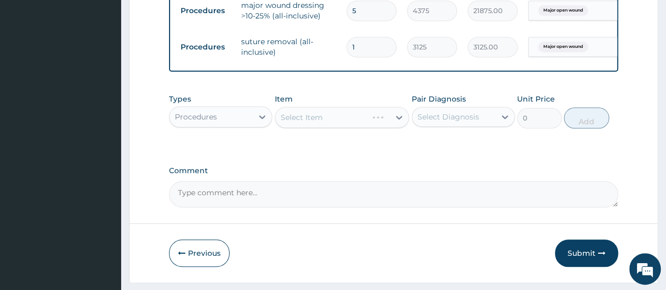
scroll to position [443, 0]
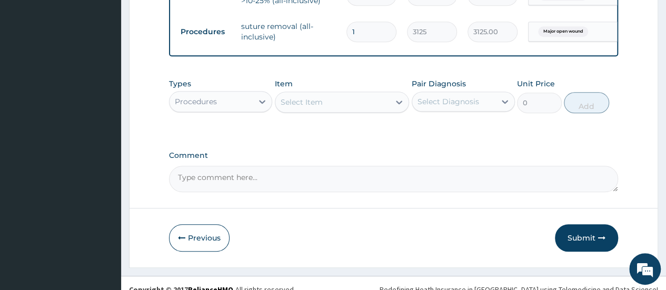
click at [370, 113] on div "Select Item" at bounding box center [342, 102] width 135 height 21
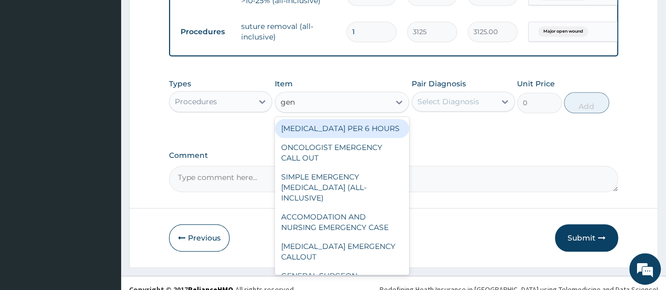
type input "gene"
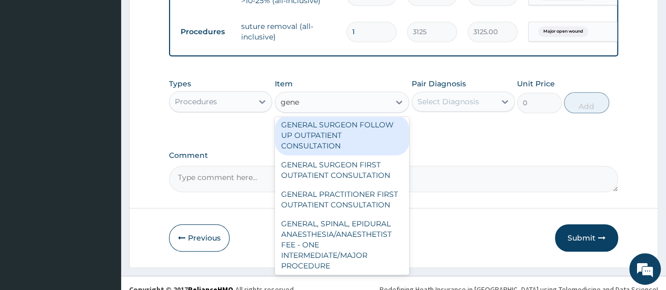
scroll to position [235, 0]
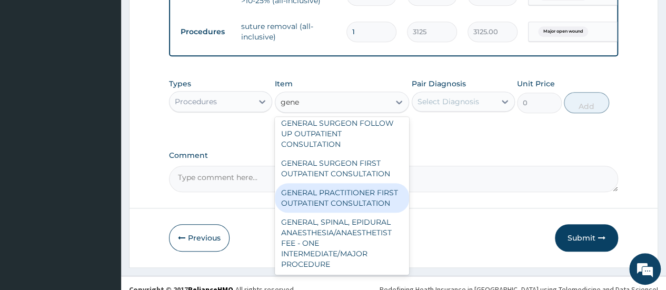
click at [309, 186] on div "GENERAL PRACTITIONER FIRST OUTPATIENT CONSULTATION" at bounding box center [342, 197] width 135 height 29
type input "3750"
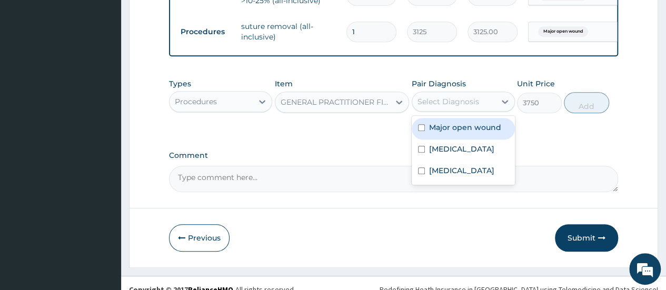
click at [473, 107] on div "Select Diagnosis" at bounding box center [448, 101] width 62 height 11
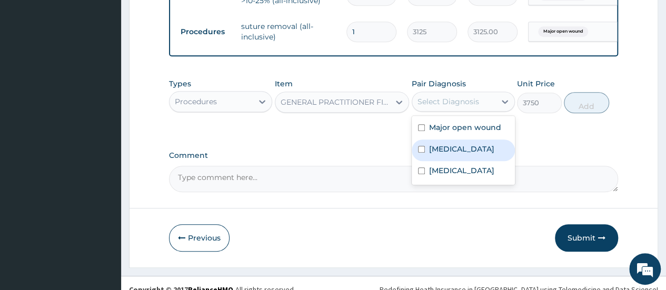
drag, startPoint x: 418, startPoint y: 133, endPoint x: 424, endPoint y: 158, distance: 25.9
click at [424, 158] on div "Major open wound Malaria Upper respiratory infection" at bounding box center [463, 150] width 103 height 69
click at [424, 153] on input "checkbox" at bounding box center [421, 149] width 7 height 7
checkbox input "true"
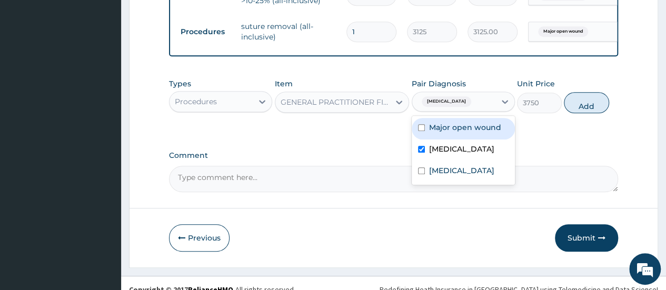
click at [421, 131] on input "checkbox" at bounding box center [421, 127] width 7 height 7
checkbox input "true"
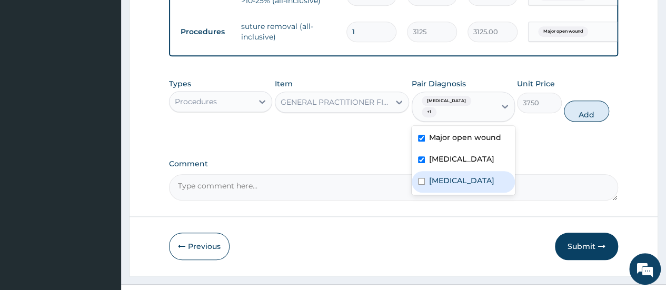
click at [420, 183] on input "checkbox" at bounding box center [421, 181] width 7 height 7
checkbox input "true"
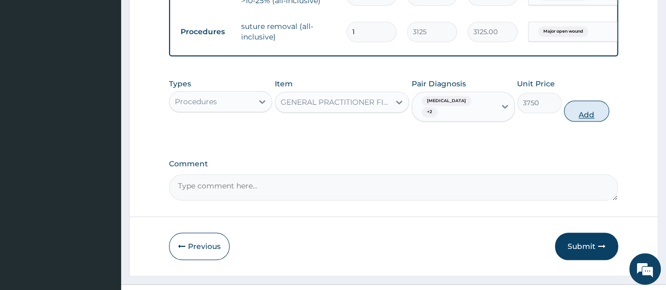
click at [583, 112] on button "Add" at bounding box center [586, 111] width 45 height 21
type input "0"
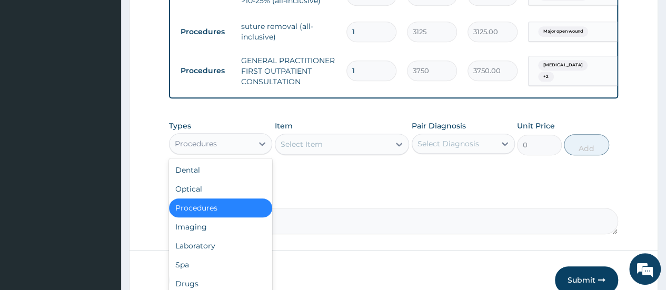
click at [241, 152] on div "Procedures" at bounding box center [211, 143] width 83 height 17
click at [217, 254] on div "Laboratory" at bounding box center [220, 245] width 103 height 19
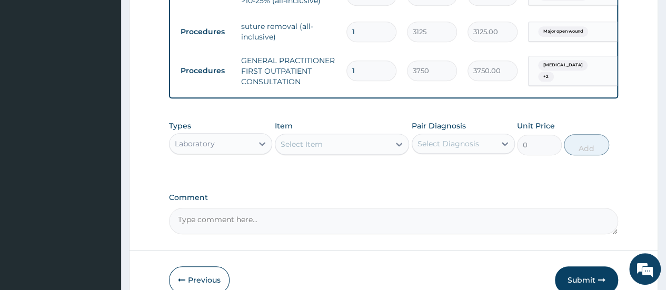
click at [355, 153] on div "Select Item" at bounding box center [332, 144] width 115 height 17
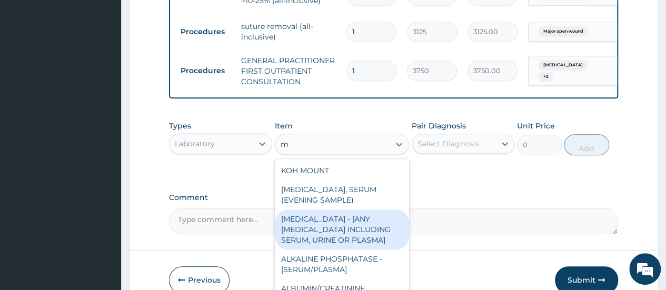
type input "mp"
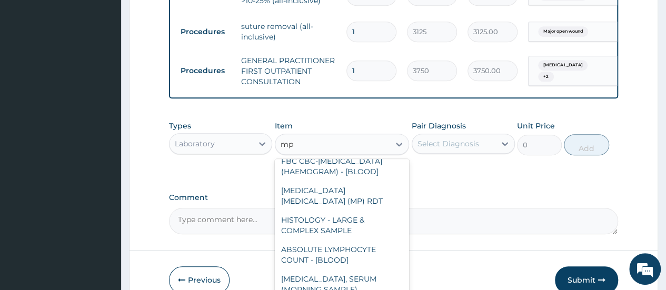
scroll to position [84, 0]
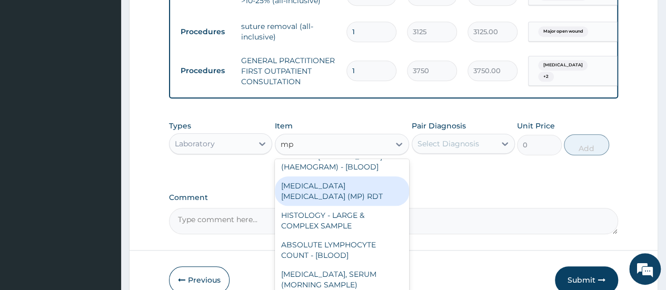
click at [362, 204] on div "[MEDICAL_DATA] [MEDICAL_DATA] (MP) RDT" at bounding box center [342, 190] width 135 height 29
type input "2000"
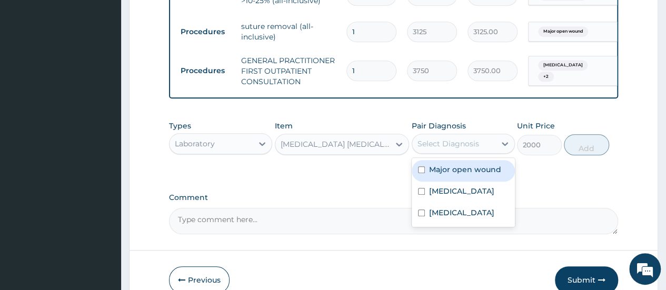
click at [490, 152] on div "Select Diagnosis" at bounding box center [453, 143] width 83 height 17
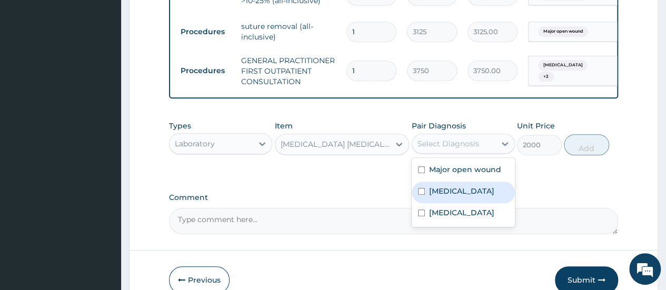
click at [420, 195] on input "checkbox" at bounding box center [421, 191] width 7 height 7
checkbox input "true"
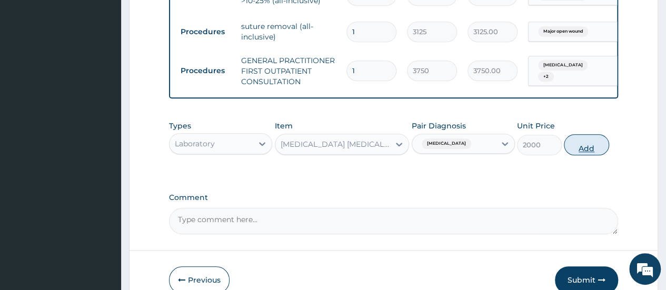
click at [582, 153] on button "Add" at bounding box center [586, 144] width 45 height 21
type input "0"
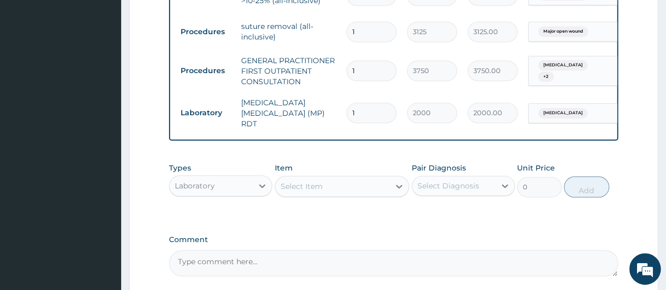
click at [337, 195] on div "Select Item" at bounding box center [332, 186] width 115 height 17
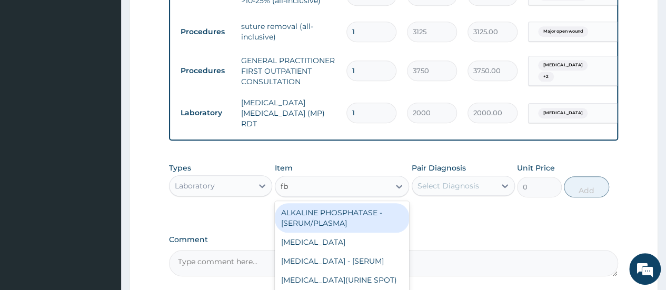
type input "fbc"
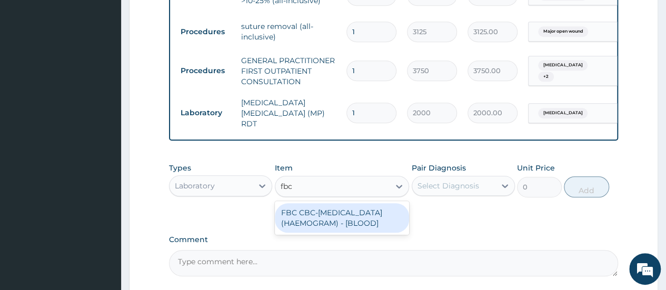
click at [342, 219] on div "FBC CBC-[MEDICAL_DATA] (HAEMOGRAM) - [BLOOD]" at bounding box center [342, 217] width 135 height 29
type input "5000"
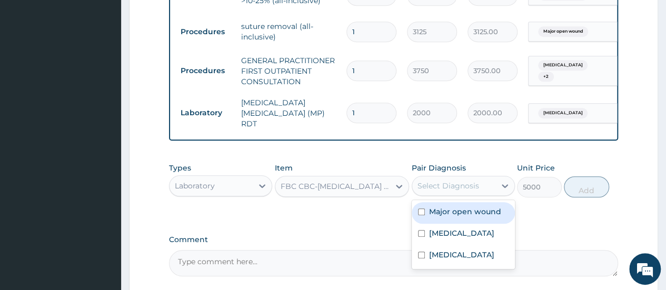
click at [455, 191] on div "Select Diagnosis" at bounding box center [448, 186] width 62 height 11
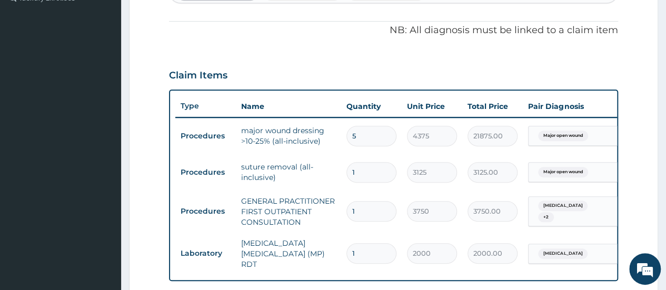
scroll to position [162, 0]
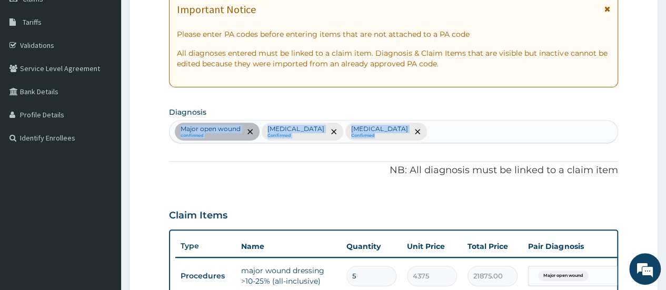
click at [442, 123] on section "Diagnosis Major open wound confirmed Malaria Confirmed Upper respiratory infect…" at bounding box center [393, 123] width 449 height 39
click at [442, 125] on div "Major open wound confirmed Malaria Confirmed Upper respiratory infection Confir…" at bounding box center [394, 132] width 448 height 22
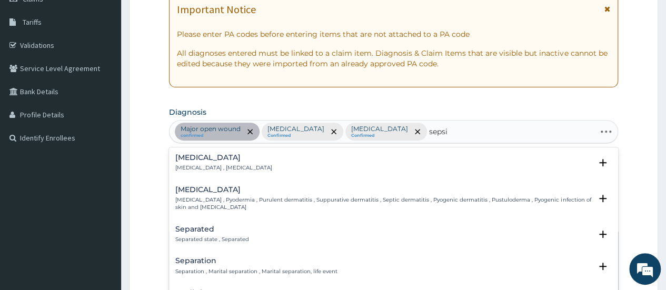
type input "sepsis"
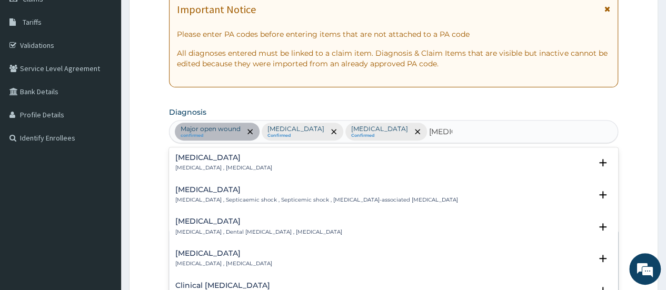
click at [247, 158] on div "Sepsis Systemic infection , Sepsis" at bounding box center [393, 163] width 436 height 18
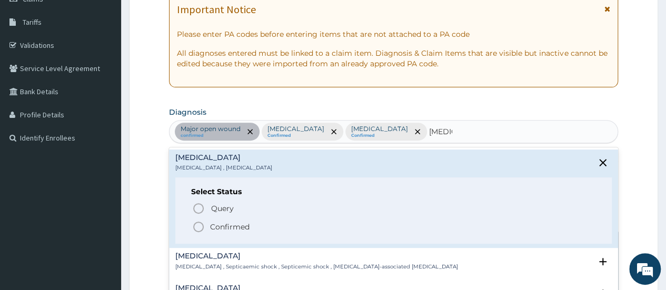
click at [194, 228] on circle "status option filled" at bounding box center [198, 226] width 9 height 9
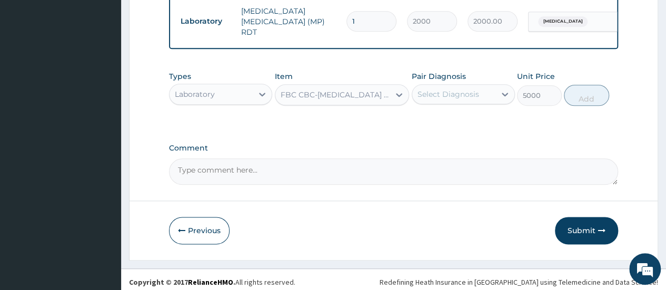
scroll to position [540, 0]
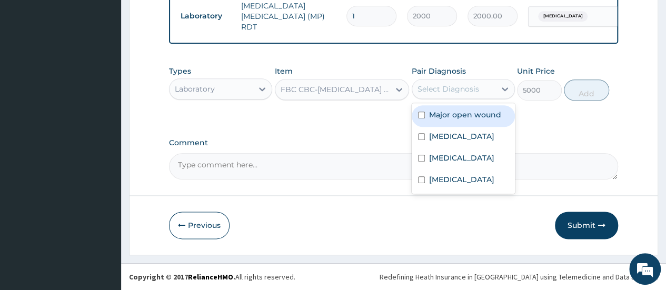
click at [440, 90] on div "Select Diagnosis" at bounding box center [448, 89] width 62 height 11
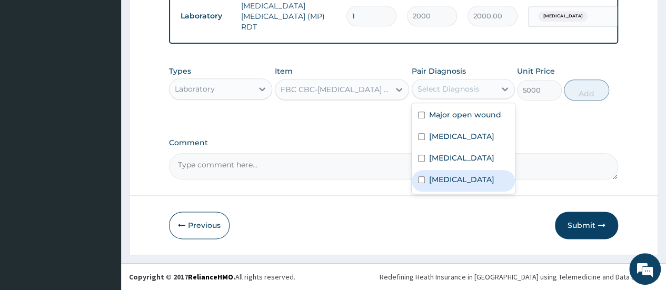
click at [439, 185] on label "[MEDICAL_DATA]" at bounding box center [461, 179] width 65 height 11
checkbox input "true"
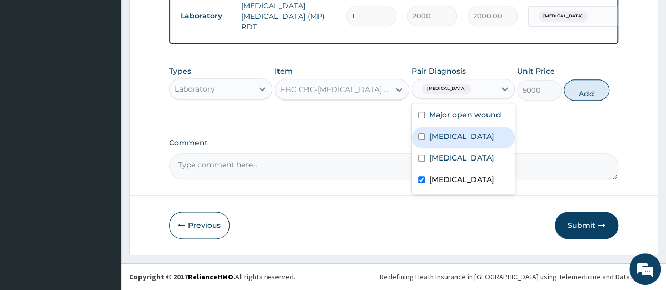
click at [596, 94] on button "Add" at bounding box center [586, 89] width 45 height 21
type input "0"
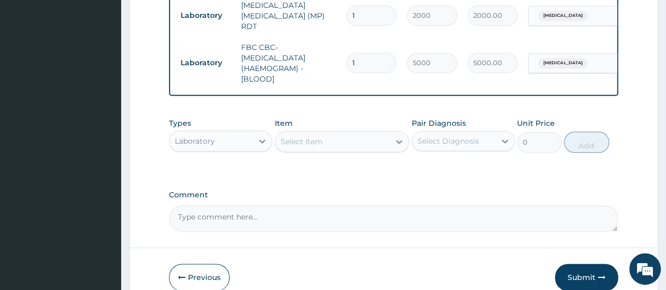
click at [248, 140] on div "Laboratory" at bounding box center [211, 141] width 83 height 17
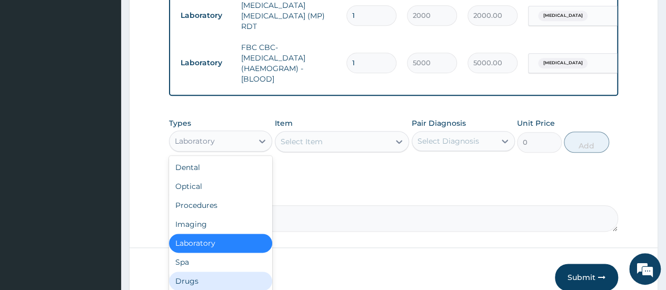
scroll to position [36, 0]
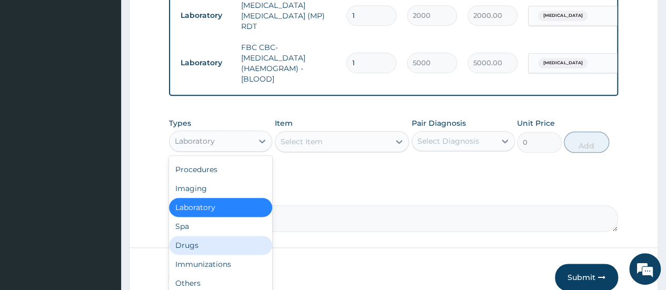
click at [203, 242] on div "Drugs" at bounding box center [220, 245] width 103 height 19
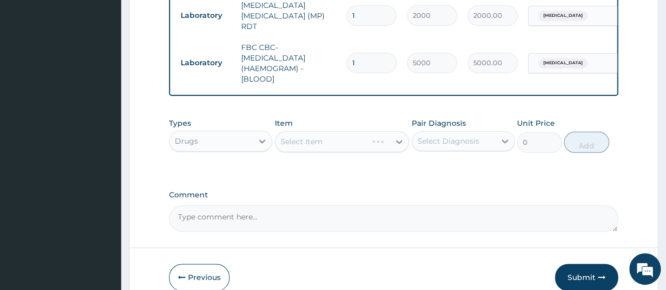
click at [342, 142] on div "Select Item" at bounding box center [342, 141] width 135 height 21
click at [342, 142] on div "Select Item" at bounding box center [332, 141] width 115 height 17
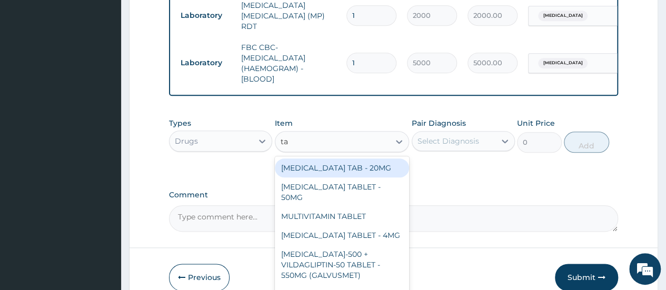
type input "t"
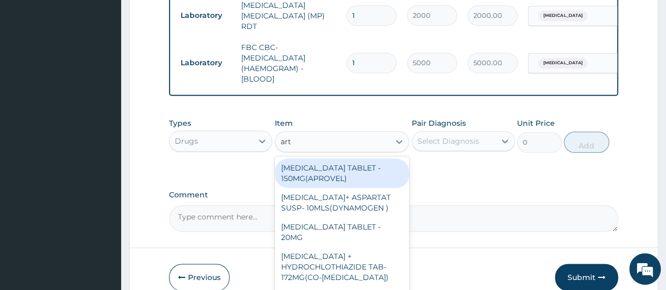
type input "arte"
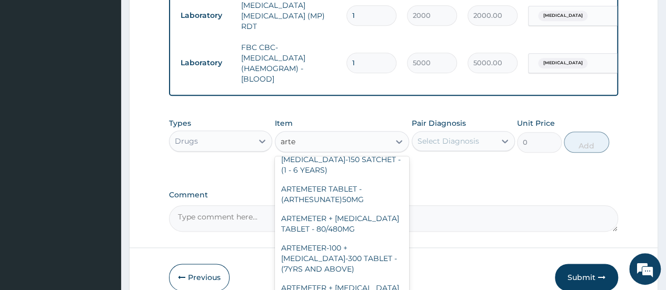
scroll to position [61, 0]
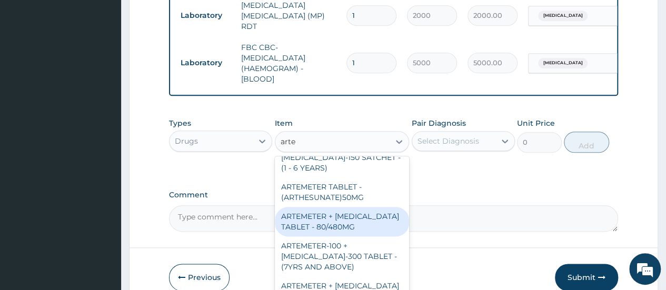
click at [323, 229] on div "ARTEMETER + [MEDICAL_DATA] TABLET - 80/480MG" at bounding box center [342, 221] width 135 height 29
type input "364"
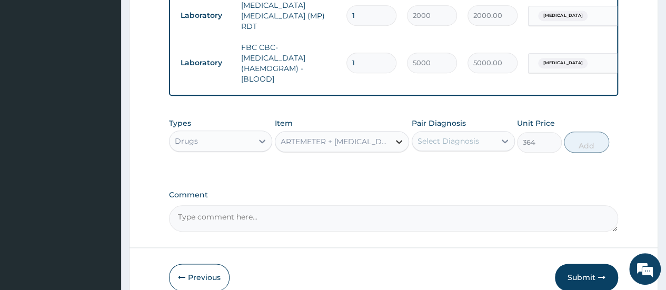
click at [397, 142] on icon at bounding box center [399, 142] width 6 height 4
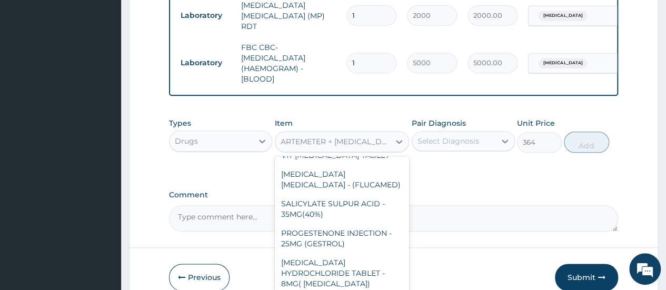
scroll to position [2304, 0]
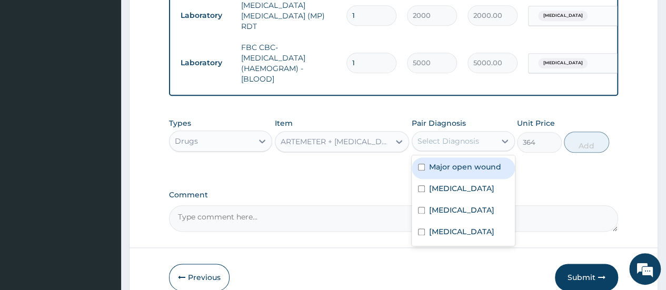
click at [449, 138] on div "Select Diagnosis" at bounding box center [448, 141] width 62 height 11
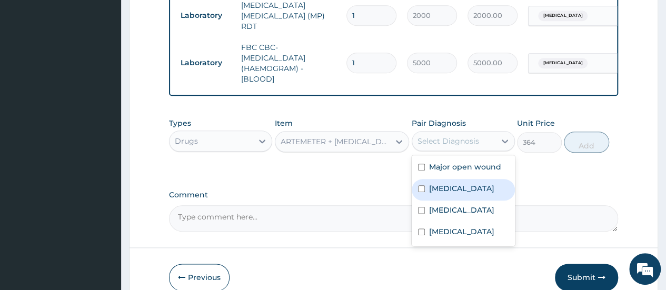
click at [420, 190] on input "checkbox" at bounding box center [421, 188] width 7 height 7
checkbox input "true"
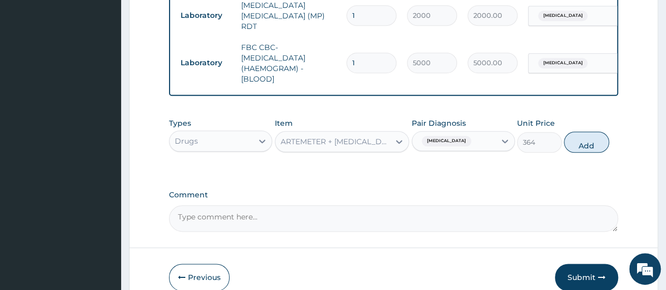
click at [541, 168] on div "Types Drugs Item ARTEMETER + LUMEFANTRINE TABLET - 80/480MG Pair Diagnosis Mala…" at bounding box center [393, 143] width 449 height 61
click at [582, 147] on button "Add" at bounding box center [586, 142] width 45 height 21
type input "0"
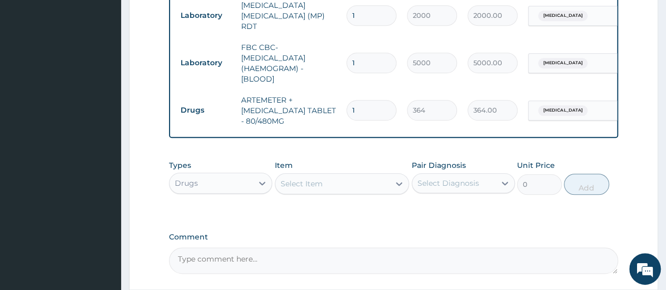
drag, startPoint x: 364, startPoint y: 100, endPoint x: 340, endPoint y: 102, distance: 24.4
click at [340, 102] on tr "Drugs ARTEMETER + LUMEFANTRINE TABLET - 80/480MG 1 364 364.00 Malaria Delete" at bounding box center [433, 111] width 516 height 42
type input "6"
type input "2184.00"
type input "6"
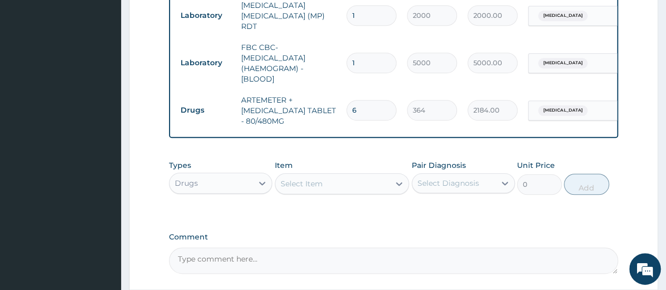
click at [333, 121] on td "ARTEMETER + [MEDICAL_DATA] TABLET - 80/480MG" at bounding box center [288, 111] width 105 height 42
click at [324, 190] on div "Select Item" at bounding box center [332, 183] width 115 height 17
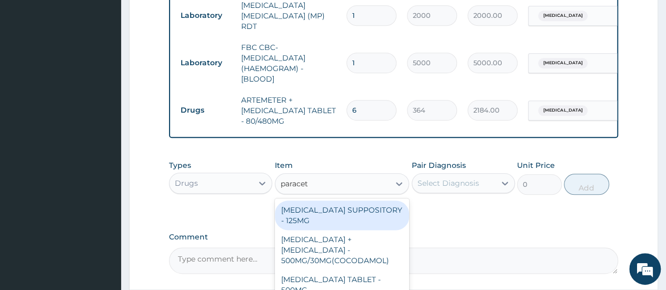
type input "paraceta"
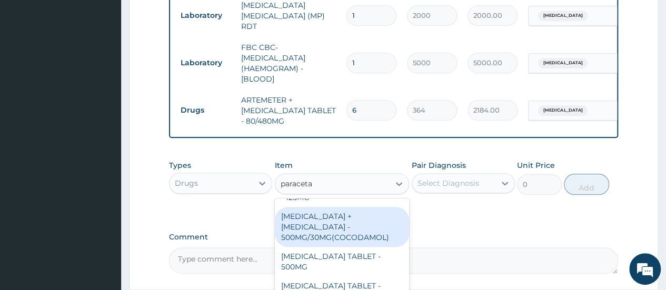
scroll to position [27, 0]
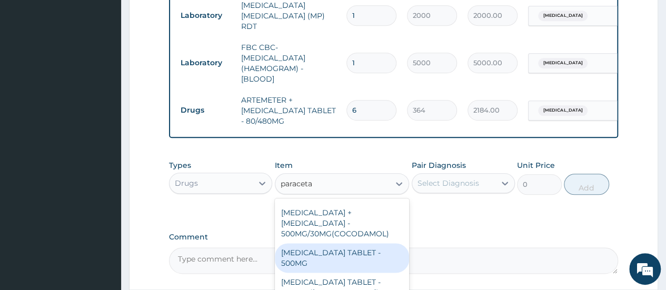
click at [337, 253] on div "[MEDICAL_DATA] TABLET - 500MG" at bounding box center [342, 257] width 135 height 29
type input "33.599999999999994"
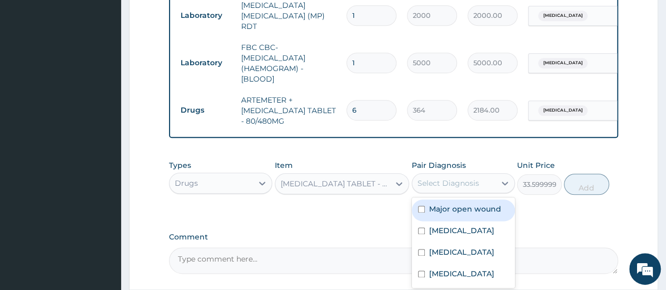
click at [449, 188] on div "Select Diagnosis" at bounding box center [448, 183] width 62 height 11
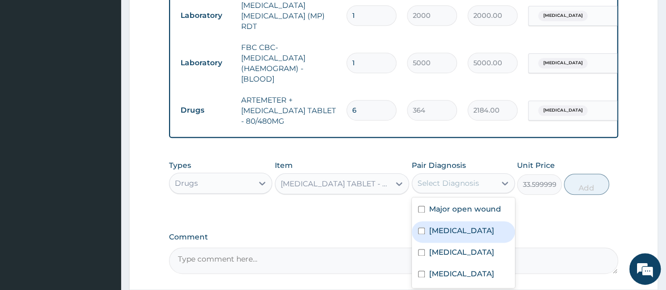
click at [425, 233] on div "[MEDICAL_DATA]" at bounding box center [463, 232] width 103 height 22
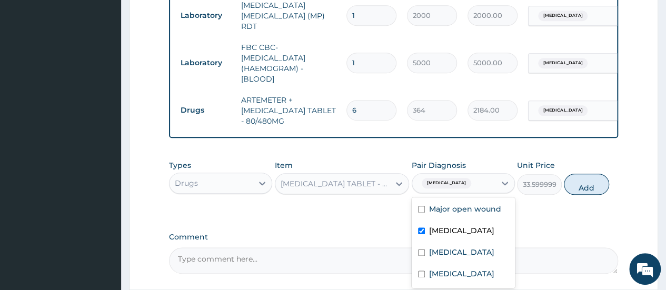
checkbox input "true"
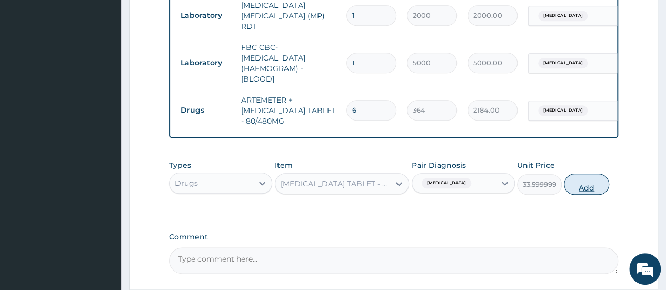
click at [582, 188] on button "Add" at bounding box center [586, 184] width 45 height 21
type input "0"
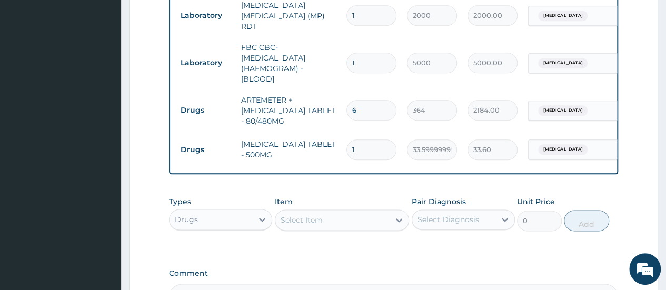
drag, startPoint x: 358, startPoint y: 138, endPoint x: 346, endPoint y: 138, distance: 11.6
click at [346, 140] on div "1" at bounding box center [371, 150] width 50 height 21
type input "9"
type input "302.40"
type input "9"
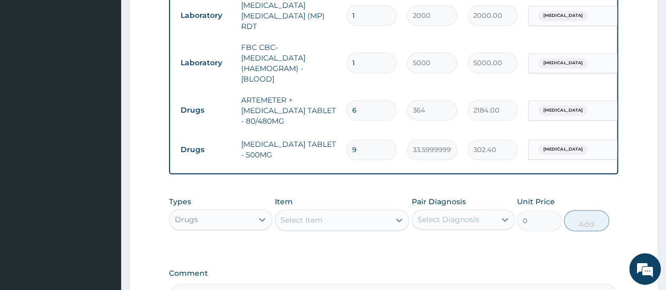
click at [312, 220] on div "Select Item" at bounding box center [302, 220] width 42 height 11
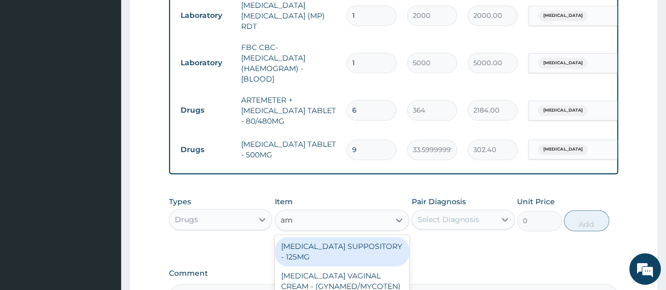
type input "amo"
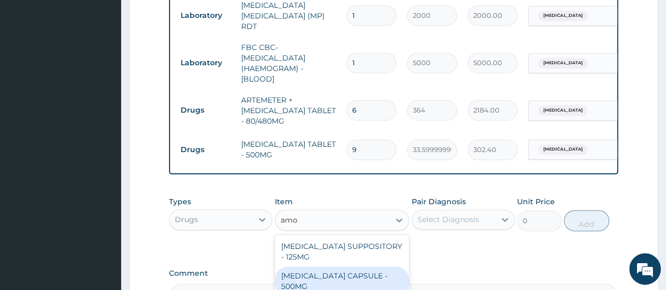
click at [328, 281] on div "[MEDICAL_DATA] CAPSULE - 500MG" at bounding box center [342, 280] width 135 height 29
type input "112"
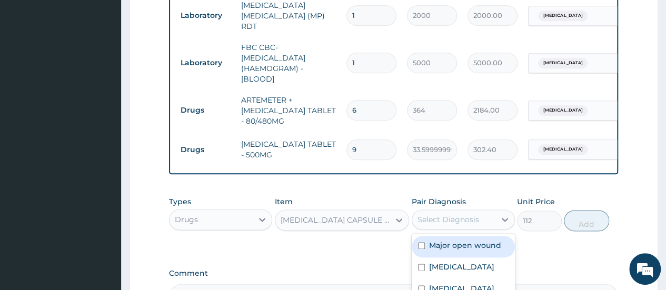
click at [470, 225] on div "Select Diagnosis" at bounding box center [448, 219] width 62 height 11
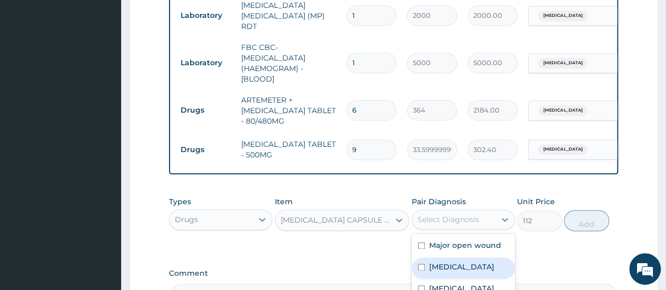
click at [418, 266] on input "checkbox" at bounding box center [421, 267] width 7 height 7
checkbox input "true"
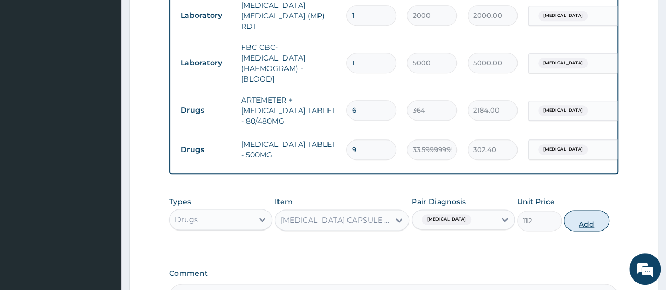
click at [582, 227] on button "Add" at bounding box center [586, 220] width 45 height 21
type input "0"
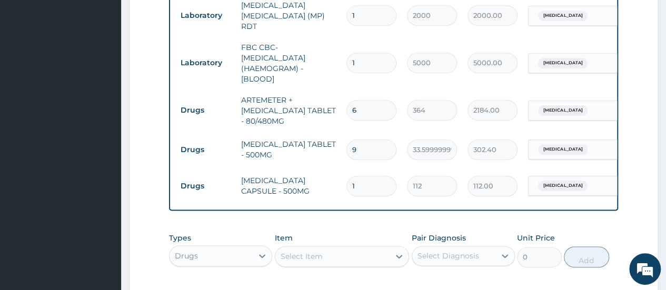
type input "15"
type input "1680.00"
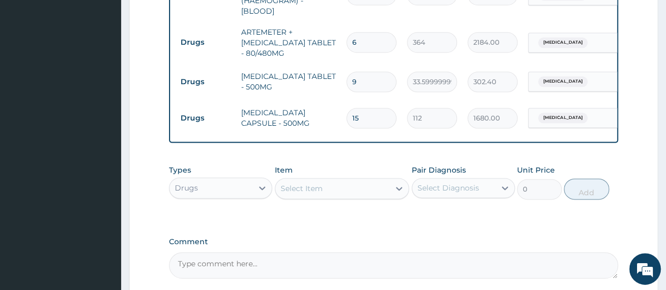
scroll to position [617, 0]
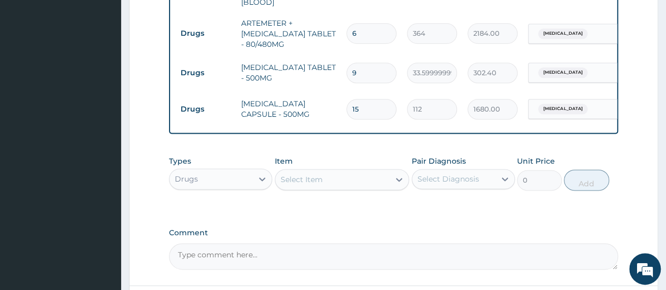
type input "15"
click at [353, 180] on div "Select Item" at bounding box center [332, 179] width 115 height 17
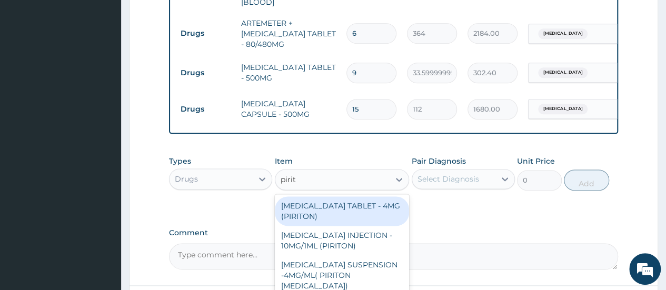
type input "pirito"
click at [331, 215] on div "[MEDICAL_DATA] TABLET - 4MG (PIRITON)" at bounding box center [342, 210] width 135 height 29
type input "22.4"
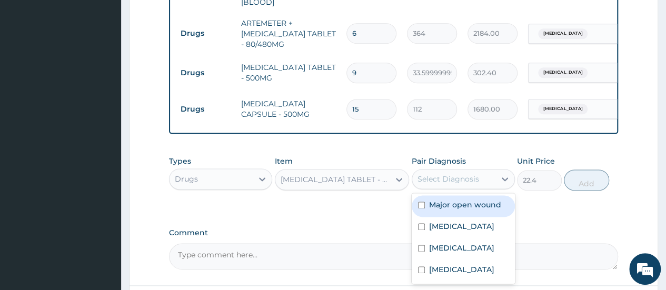
click at [459, 183] on div "Select Diagnosis" at bounding box center [448, 179] width 62 height 11
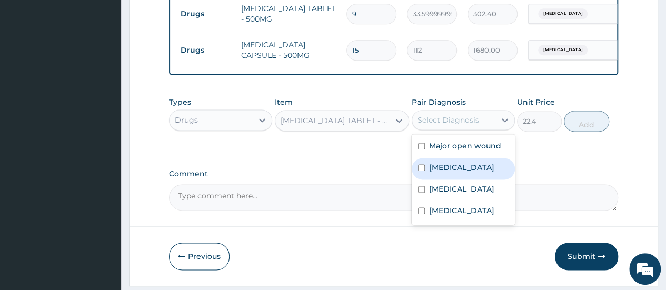
scroll to position [679, 0]
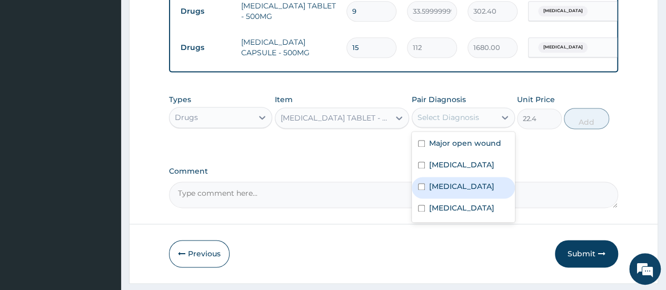
click at [421, 190] on input "checkbox" at bounding box center [421, 186] width 7 height 7
checkbox input "true"
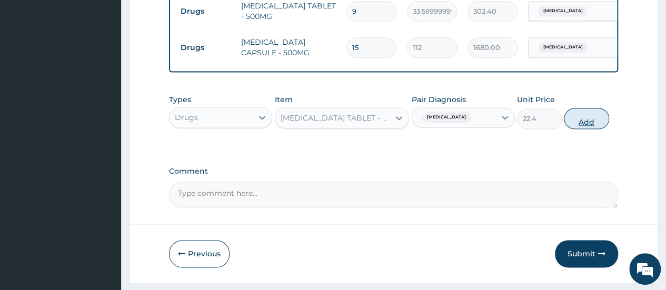
click at [583, 123] on button "Add" at bounding box center [586, 118] width 45 height 21
type input "0"
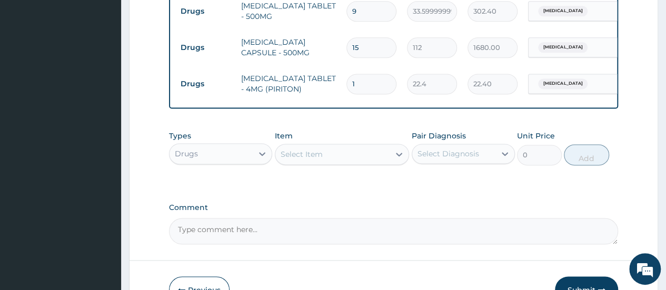
drag, startPoint x: 359, startPoint y: 76, endPoint x: 348, endPoint y: 76, distance: 11.1
click at [348, 76] on input "1" at bounding box center [371, 84] width 50 height 21
type input "3"
type input "67.20"
type input "3"
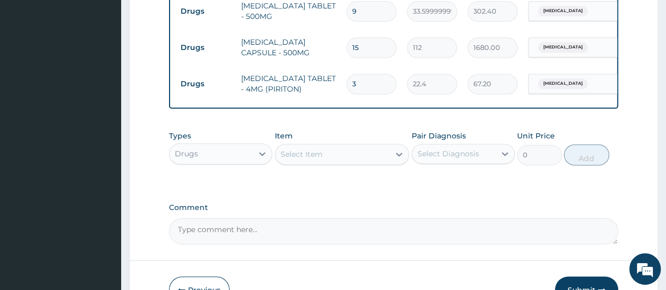
click at [301, 158] on div "Select Item" at bounding box center [302, 154] width 42 height 11
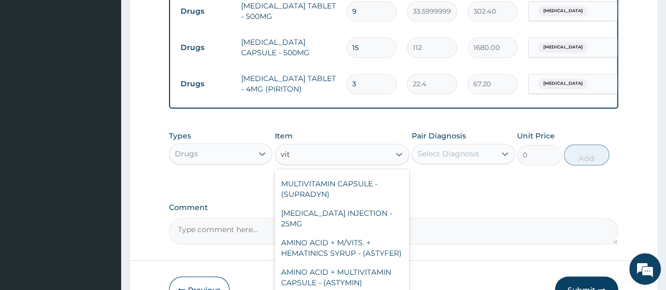
scroll to position [0, 0]
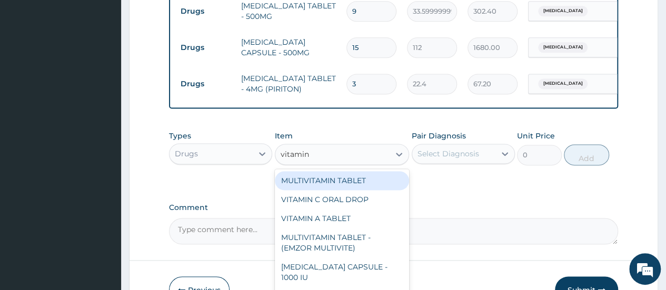
type input "vitamin c"
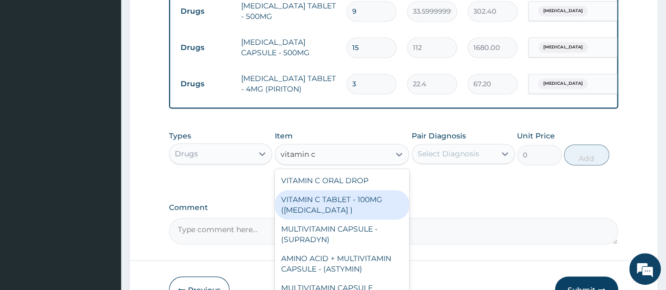
click at [364, 206] on div "VITAMIN C TABLET - 100MG ([MEDICAL_DATA] )" at bounding box center [342, 204] width 135 height 29
type input "16.799999999999997"
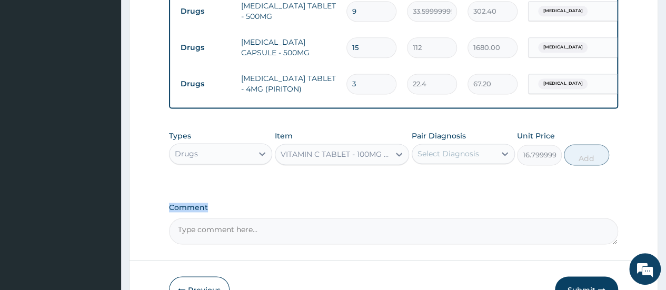
click at [364, 206] on label "Comment" at bounding box center [393, 207] width 449 height 9
click at [364, 218] on textarea "Comment" at bounding box center [393, 231] width 449 height 26
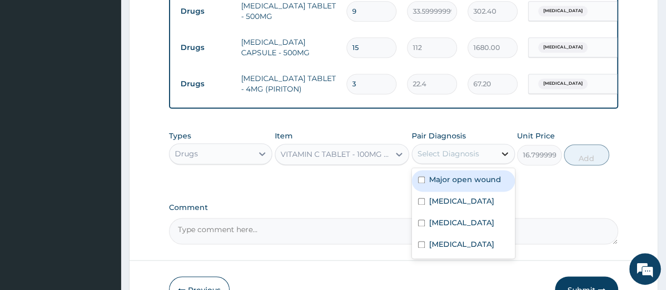
click at [501, 159] on icon at bounding box center [505, 153] width 11 height 11
click at [500, 176] on div "Major open wound" at bounding box center [463, 181] width 103 height 22
checkbox input "true"
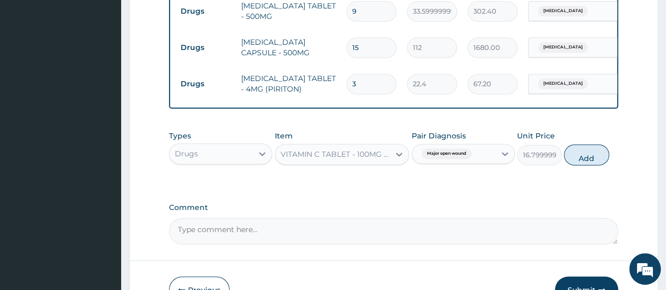
drag, startPoint x: 583, startPoint y: 156, endPoint x: 456, endPoint y: 141, distance: 127.9
click at [582, 157] on button "Add" at bounding box center [586, 154] width 45 height 21
type input "0"
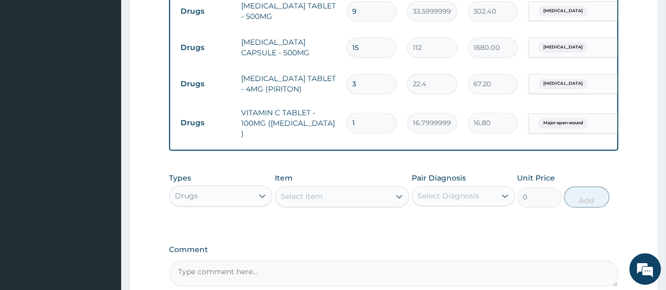
type input "0.00"
type input "1"
type input "16.80"
type input "16"
type input "268.80"
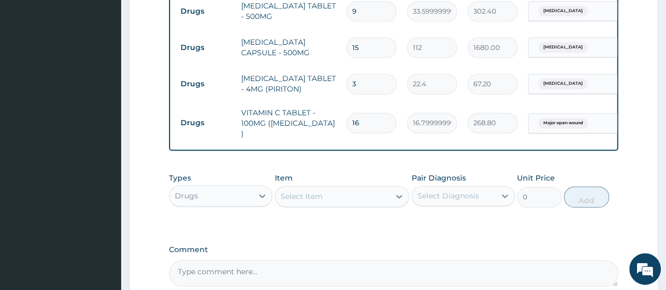
type input "168"
type input "2822.40"
type input "168"
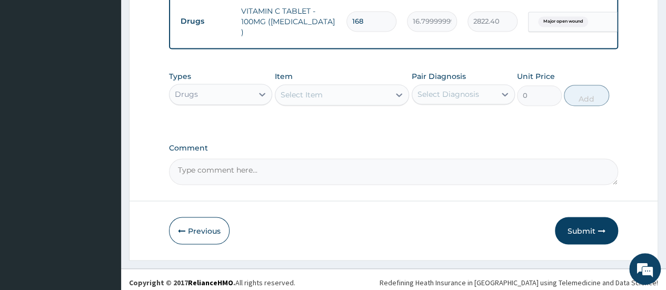
scroll to position [781, 0]
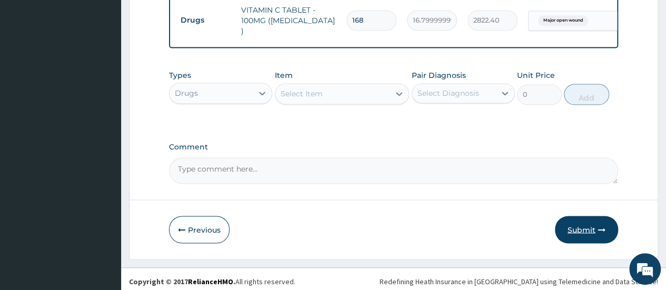
click at [592, 222] on button "Submit" at bounding box center [586, 229] width 63 height 27
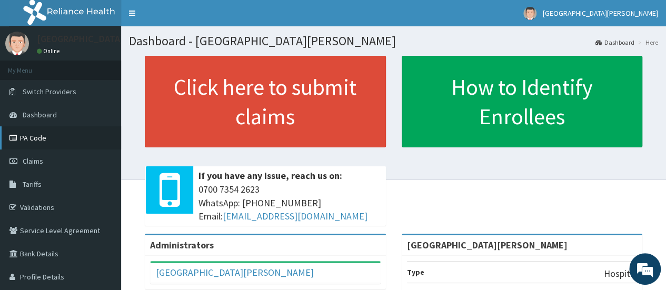
click at [17, 143] on link "PA Code" at bounding box center [60, 137] width 121 height 23
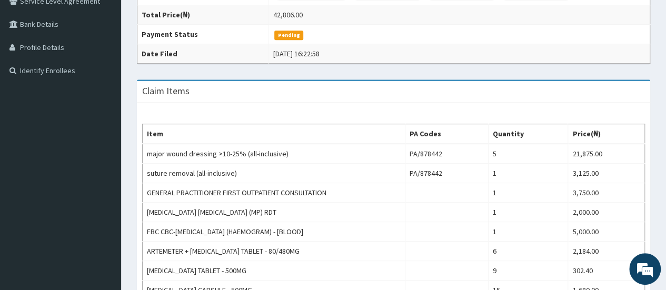
scroll to position [483, 0]
